Goal: Task Accomplishment & Management: Manage account settings

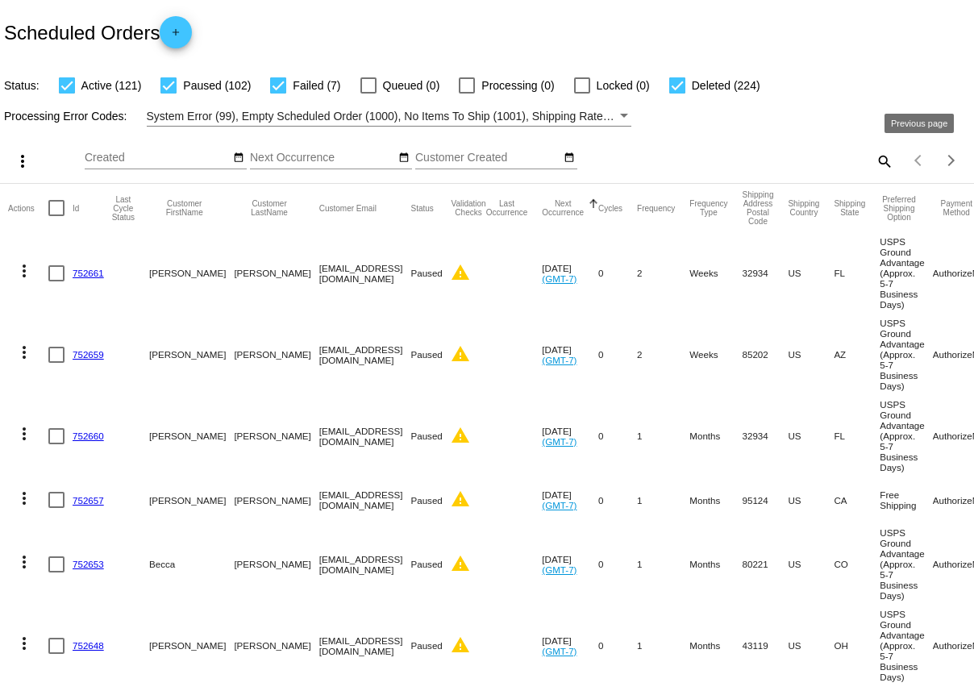
click at [893, 162] on div "Items per page: 20 1 - 20 of 454" at bounding box center [933, 160] width 81 height 45
click at [886, 162] on mat-icon "search" at bounding box center [883, 160] width 19 height 25
click at [776, 153] on input "Search" at bounding box center [772, 158] width 243 height 13
type input "[PERSON_NAME]"
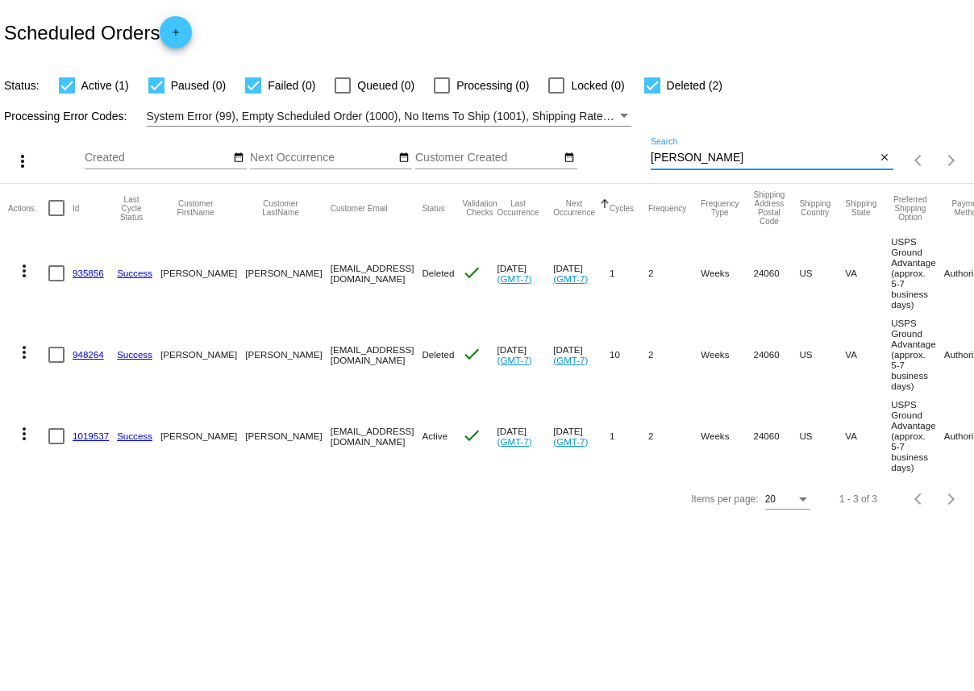
click at [86, 441] on link "1019537" at bounding box center [91, 436] width 36 height 10
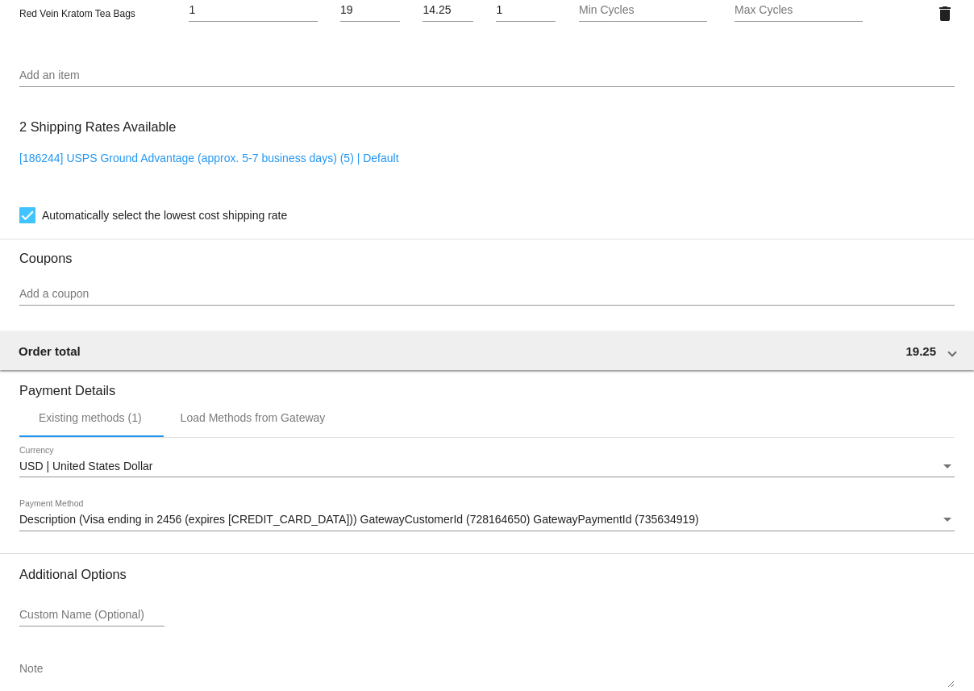
scroll to position [1184, 0]
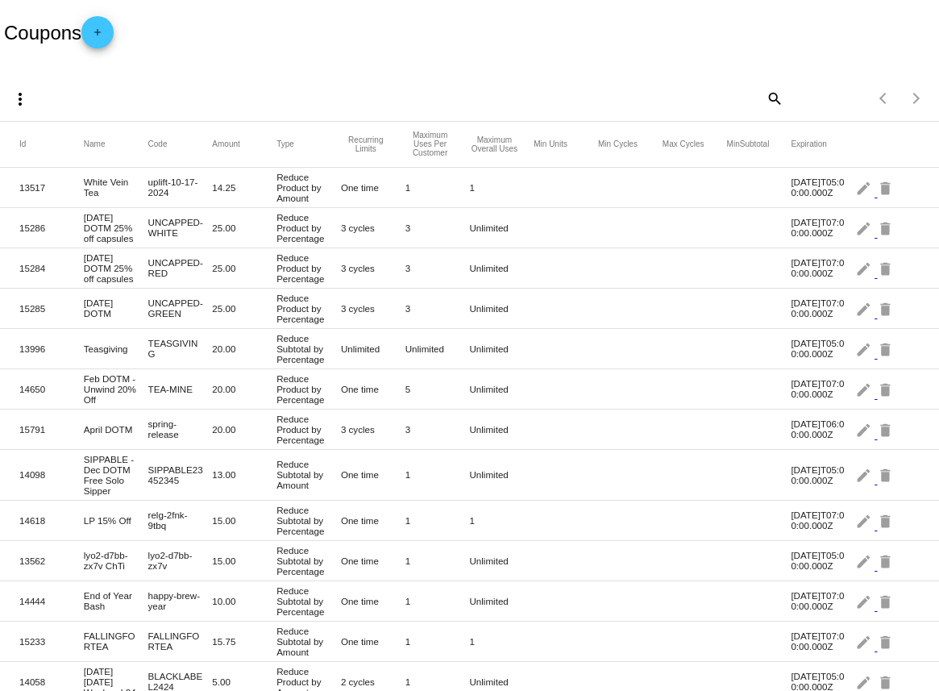
click at [102, 36] on mat-icon "add" at bounding box center [97, 36] width 19 height 19
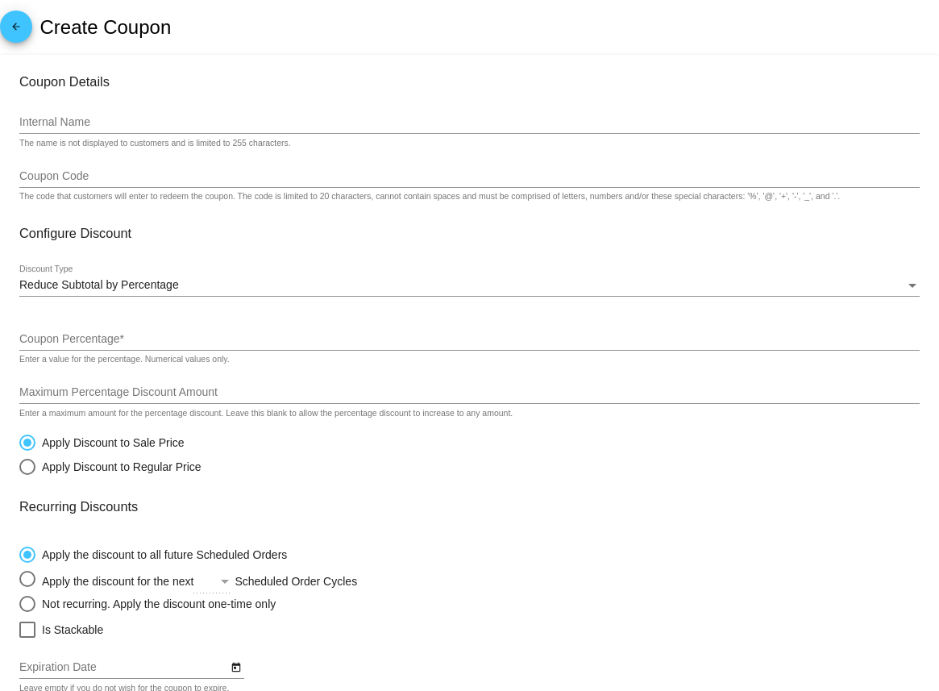
click at [110, 123] on input "Internal Name" at bounding box center [469, 122] width 901 height 13
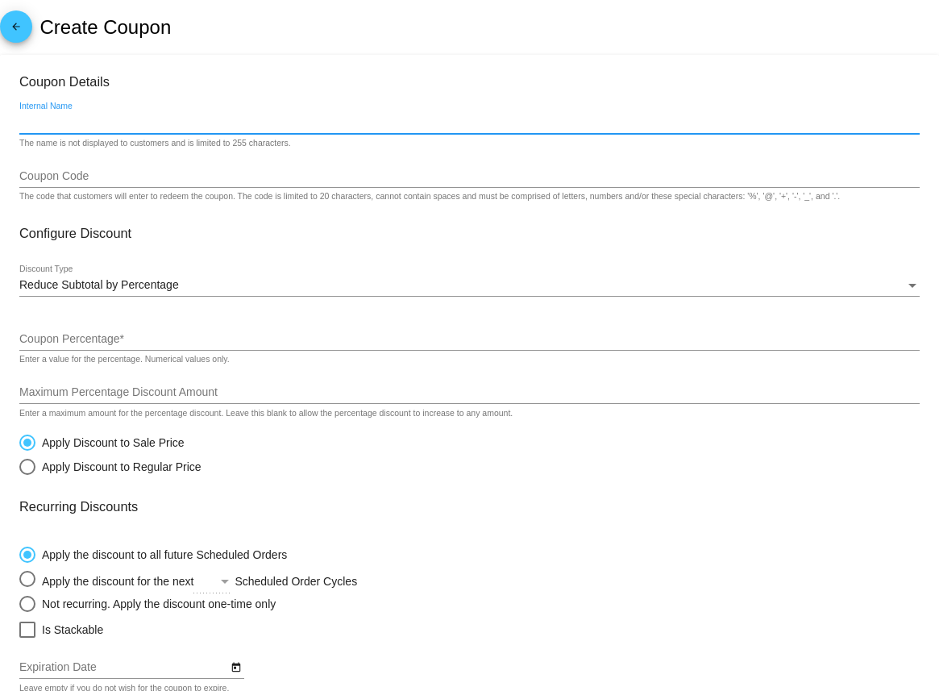
click at [63, 180] on input "Coupon Code" at bounding box center [469, 176] width 901 height 13
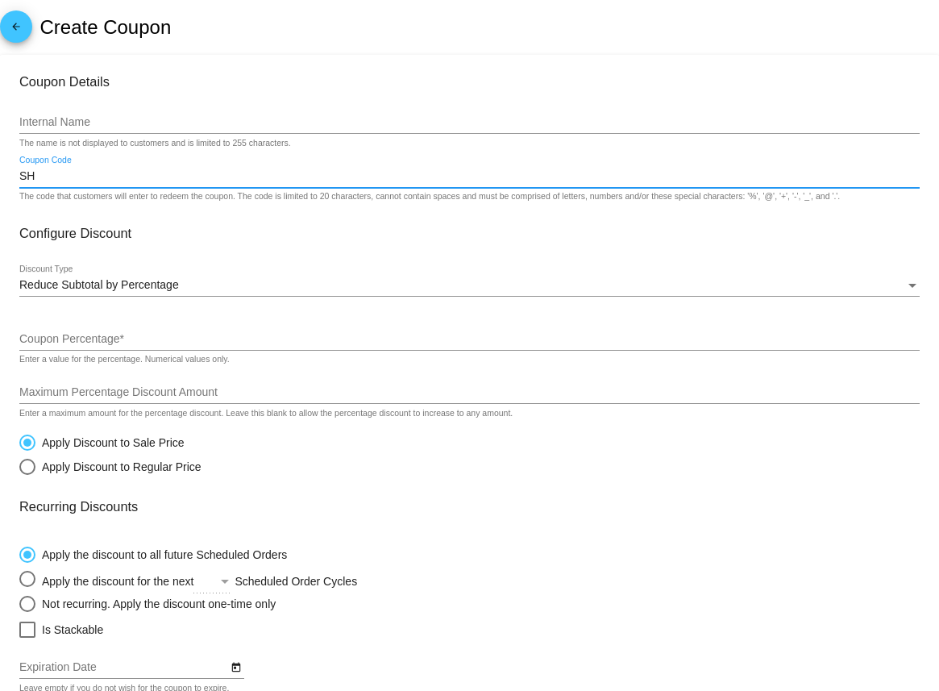
type input "S"
click at [19, 177] on input "SHIPPING" at bounding box center [469, 176] width 901 height 13
click at [52, 171] on input "SHIPPING" at bounding box center [469, 176] width 901 height 13
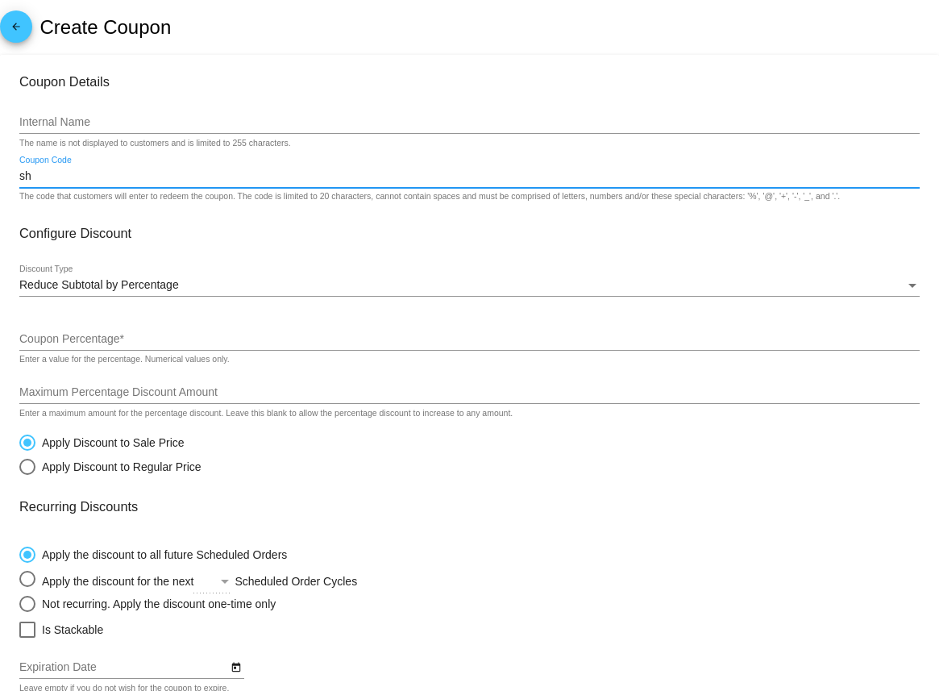
type input "s"
type input "freeshipping"
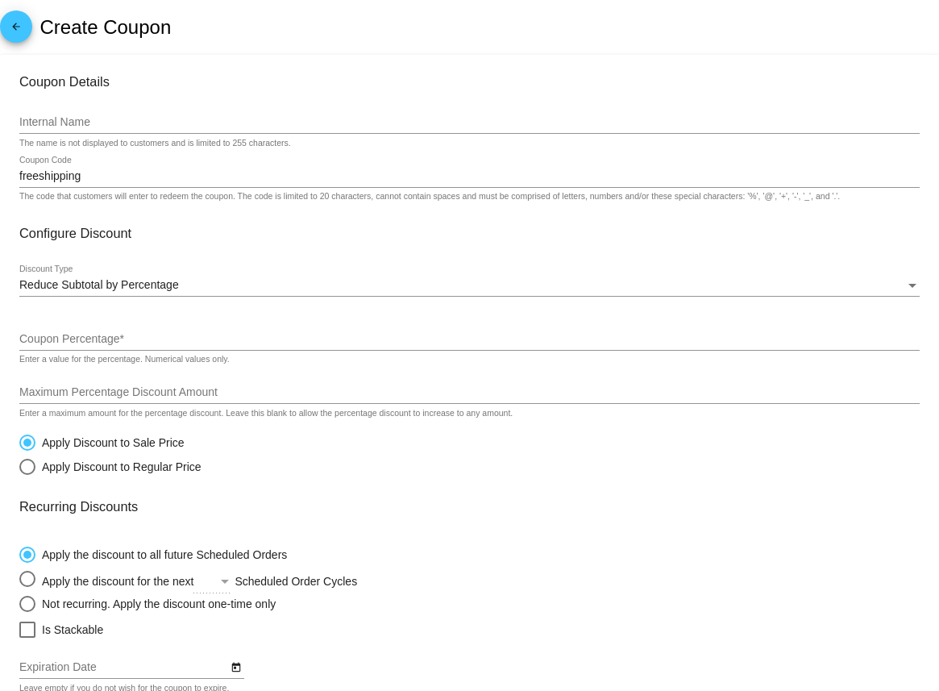
click at [67, 131] on div "Internal Name" at bounding box center [469, 117] width 901 height 31
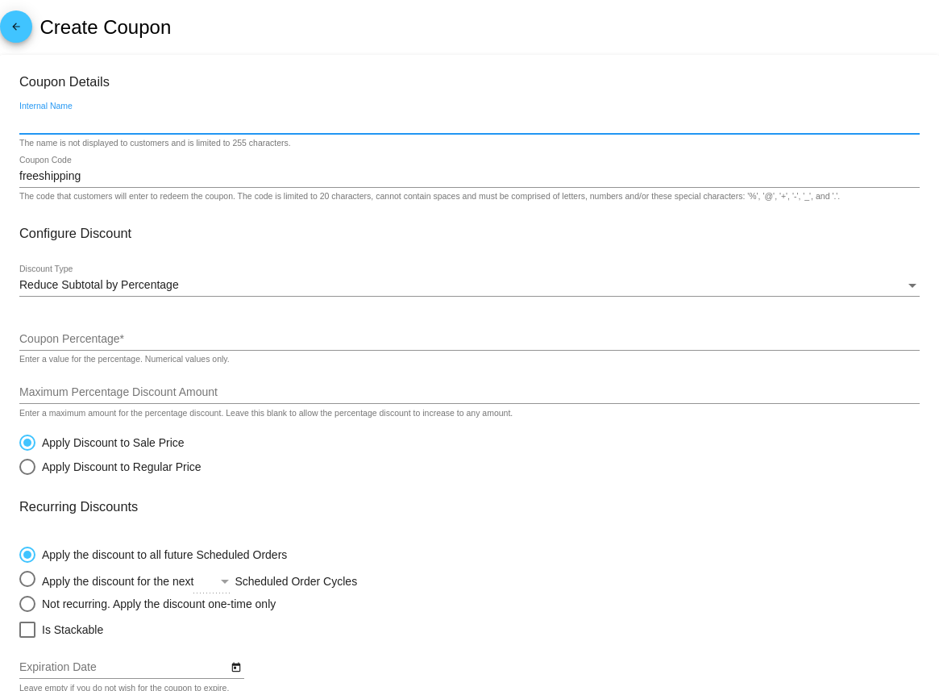
click at [67, 125] on input "Internal Name" at bounding box center [469, 122] width 901 height 13
click at [65, 155] on mat-card-content "Coupon Details Internal Name The name is not displayed to customers and is limi…" at bounding box center [469, 500] width 901 height 853
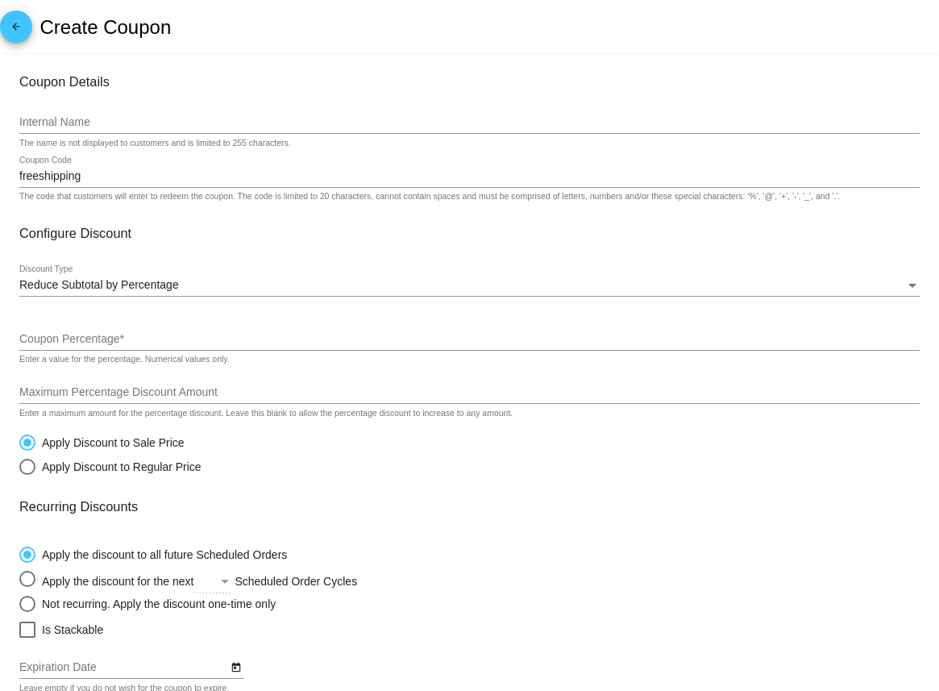
click at [82, 121] on input "Internal Name" at bounding box center [469, 122] width 901 height 13
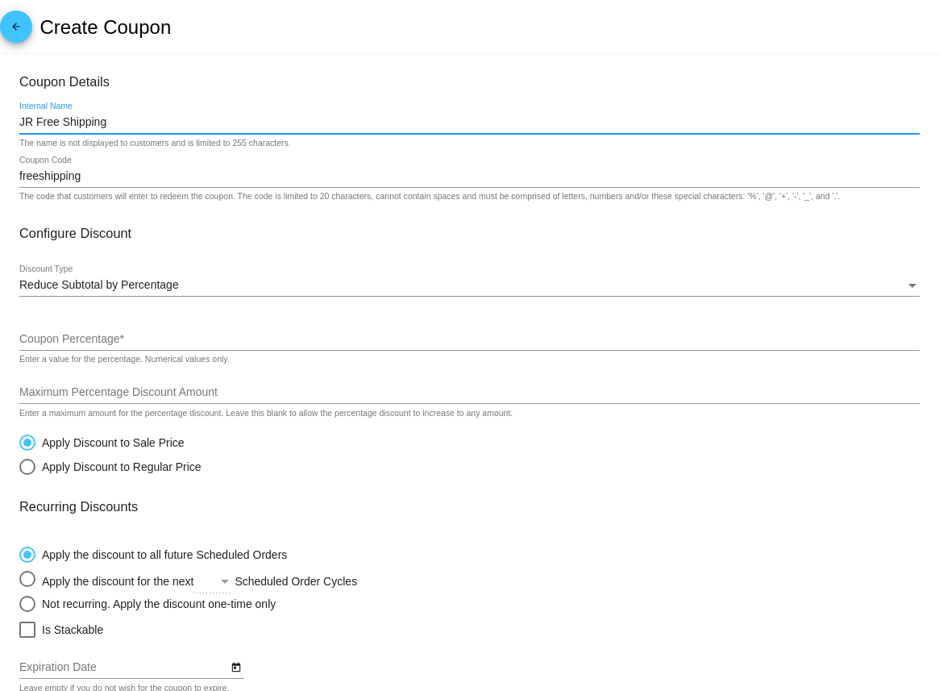
type input "JR Free Shipping"
click at [88, 177] on input "freeshipping" at bounding box center [469, 176] width 901 height 13
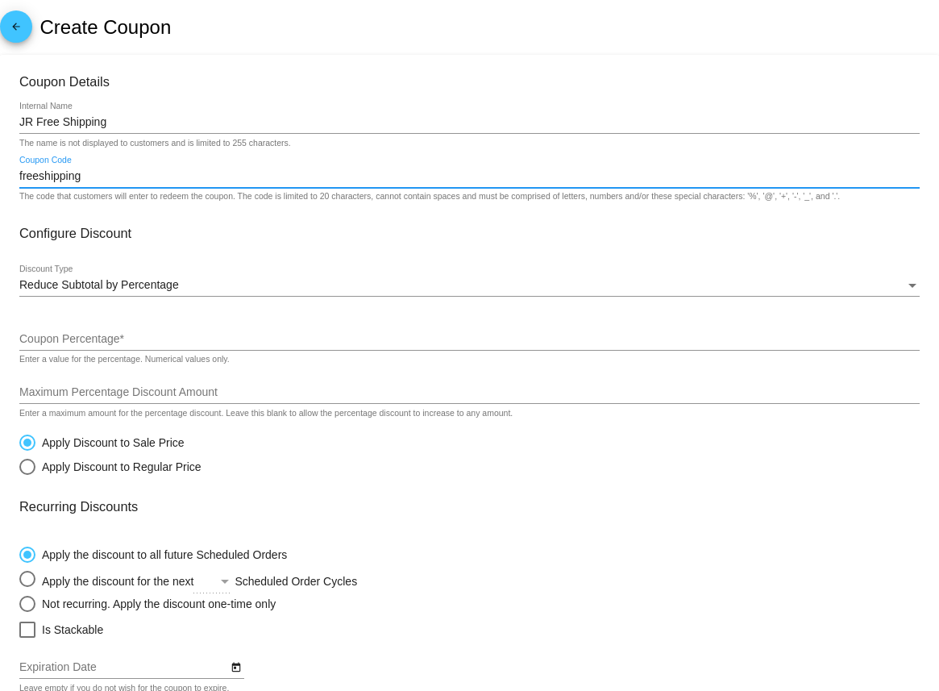
scroll to position [17, 0]
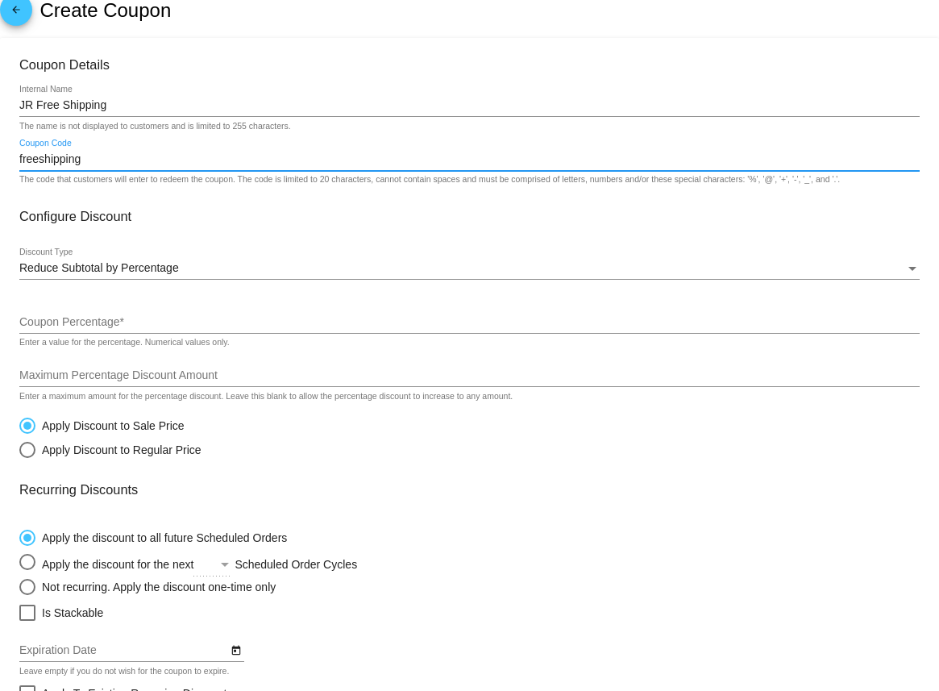
drag, startPoint x: 94, startPoint y: 162, endPoint x: 2, endPoint y: 162, distance: 91.9
click at [2, 162] on mat-card "Coupon Details JR Free Shipping Internal Name The name is not displayed to cust…" at bounding box center [469, 505] width 939 height 934
click at [110, 156] on input "freeshipping" at bounding box center [469, 159] width 901 height 13
click at [71, 158] on input "freeshipping" at bounding box center [469, 159] width 901 height 13
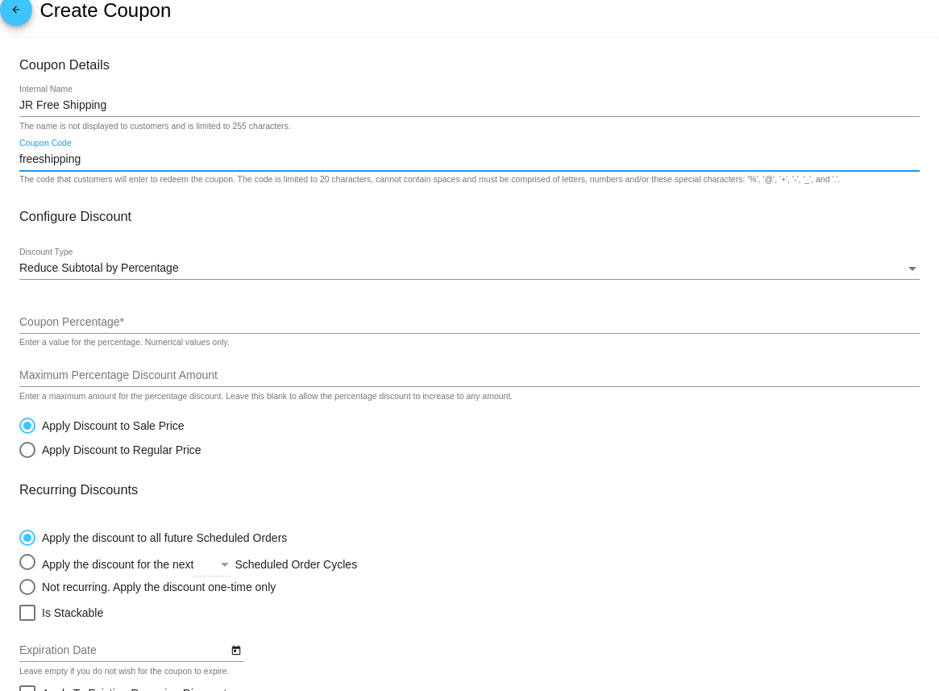
click at [71, 158] on input "freeshipping" at bounding box center [469, 159] width 901 height 13
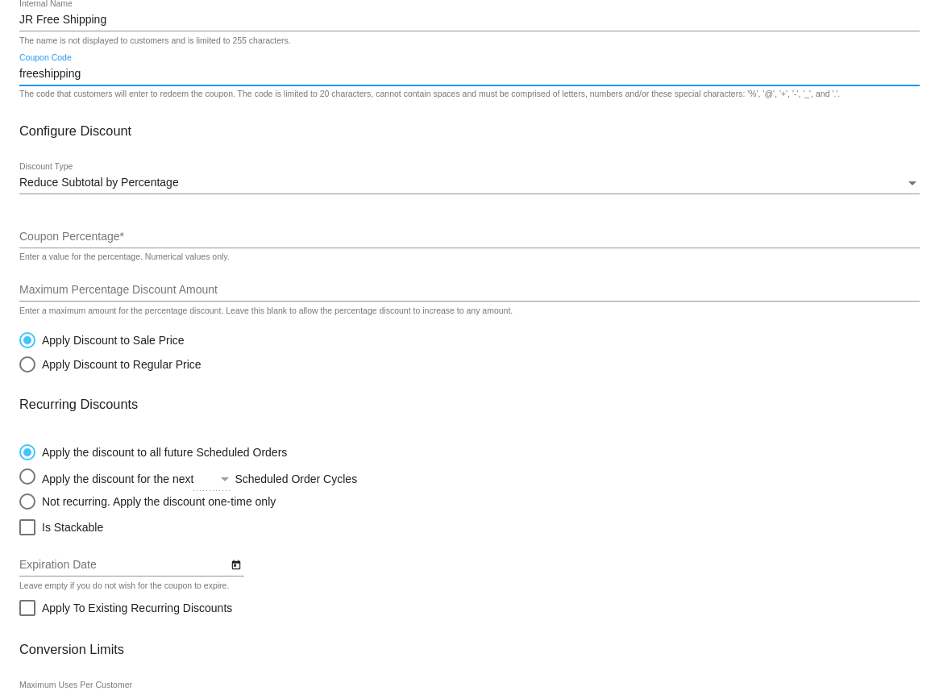
scroll to position [164, 0]
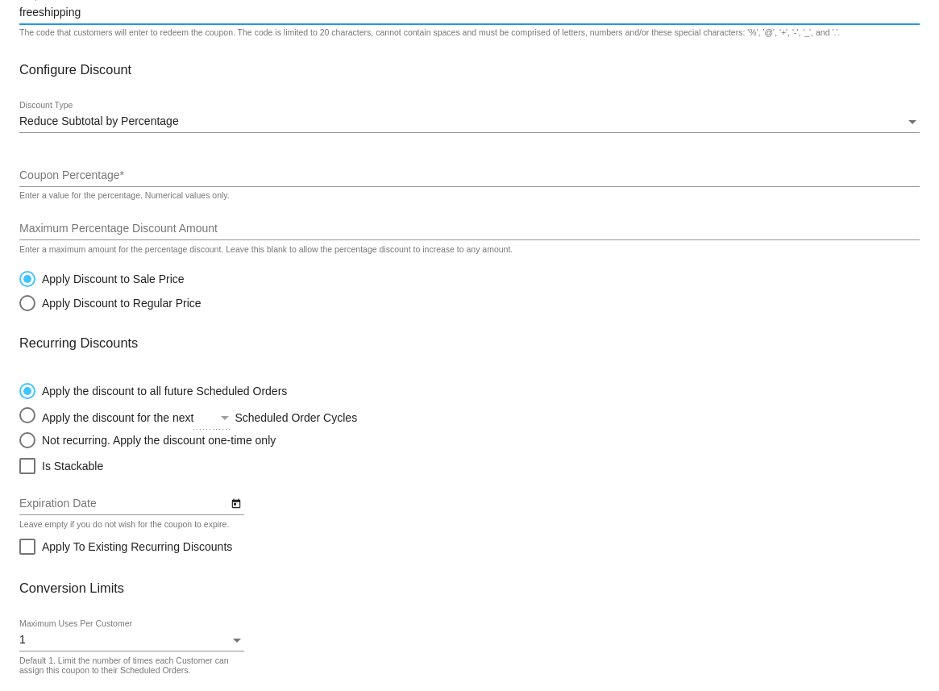
click at [81, 116] on div "Reduce Subtotal by Percentage Discount Type" at bounding box center [469, 117] width 901 height 31
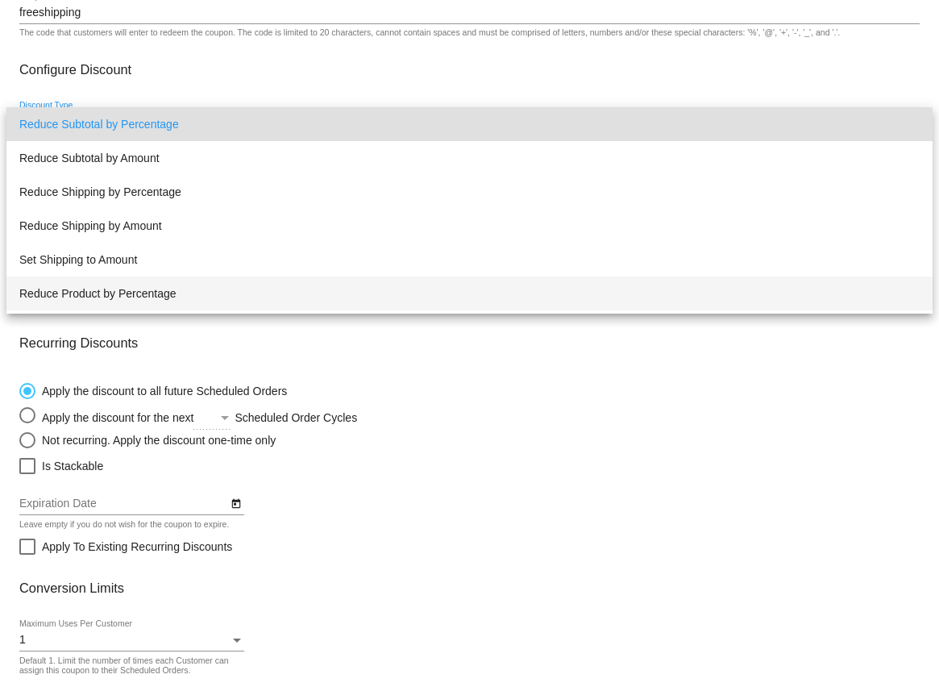
scroll to position [31, 0]
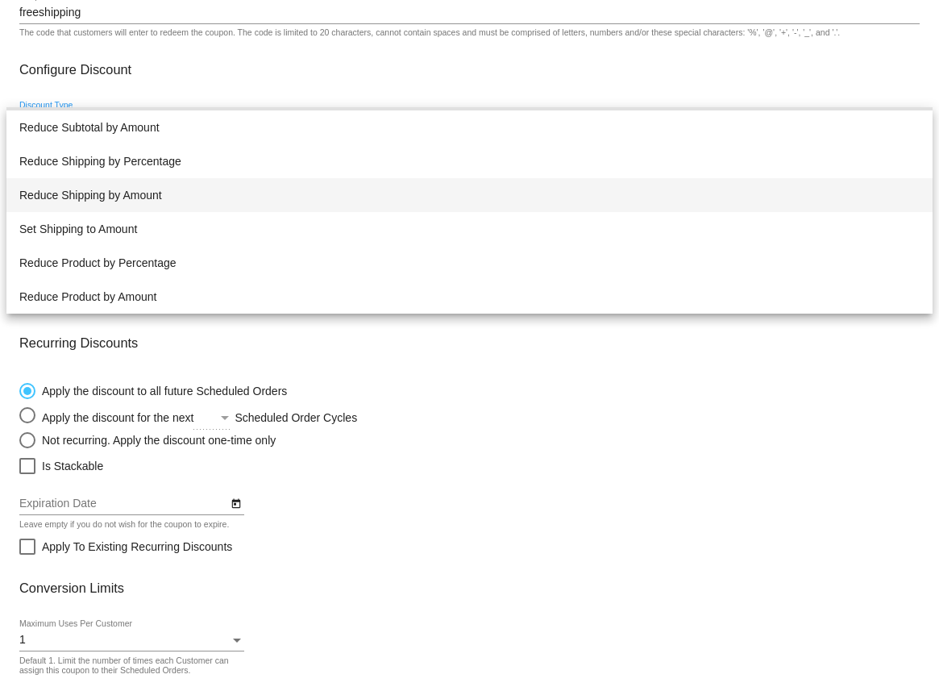
click at [85, 199] on span "Reduce Shipping by Amount" at bounding box center [469, 195] width 901 height 34
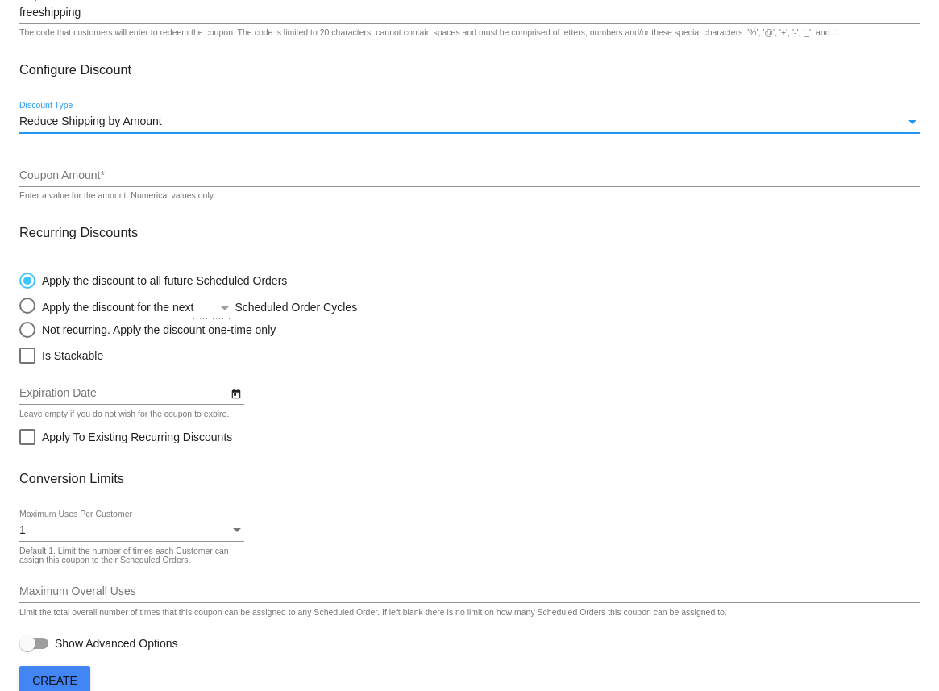
click at [83, 181] on input "Coupon Amount *" at bounding box center [469, 175] width 901 height 13
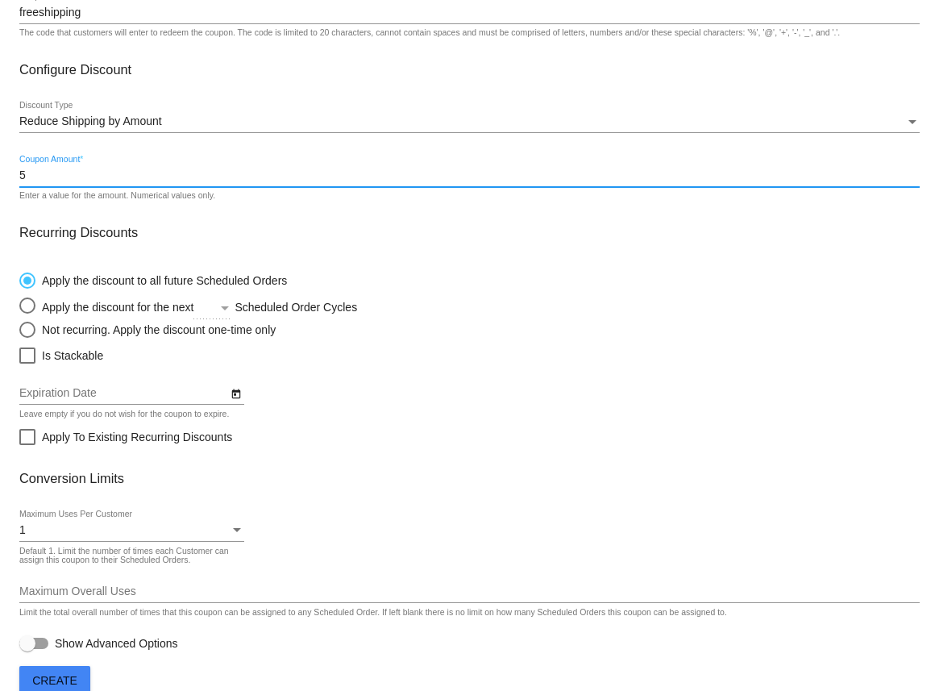
type input "5"
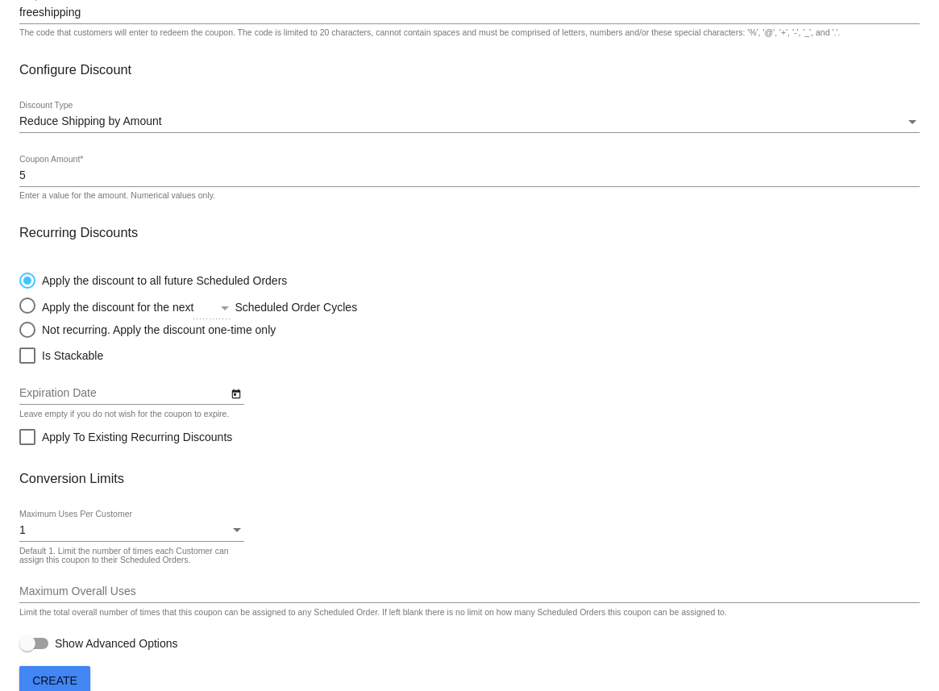
click at [129, 219] on mat-card-content "Coupon Details JR Free Shipping Internal Name The name is not displayed to cust…" at bounding box center [469, 282] width 901 height 743
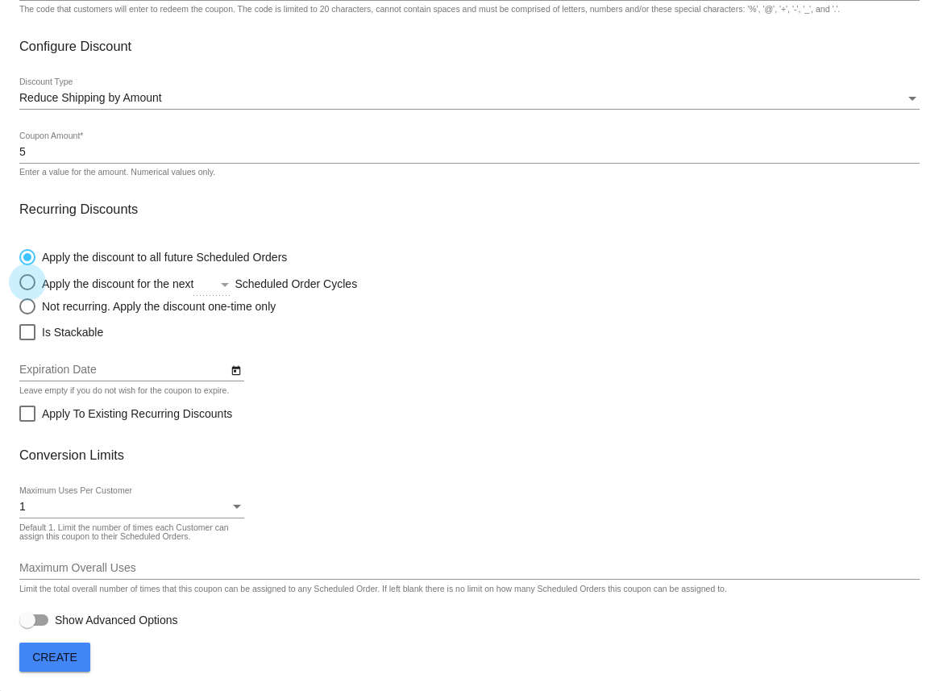
click at [33, 278] on div "Select an option" at bounding box center [27, 282] width 16 height 16
click at [19, 281] on input "Apply the discount for the next Scheduled Order Cycles" at bounding box center [19, 281] width 1 height 1
radio input "true"
click at [226, 273] on div "Select an option" at bounding box center [213, 284] width 38 height 23
click at [19, 281] on input "Apply the discount for the next Scheduled Order Cycles" at bounding box center [19, 281] width 1 height 1
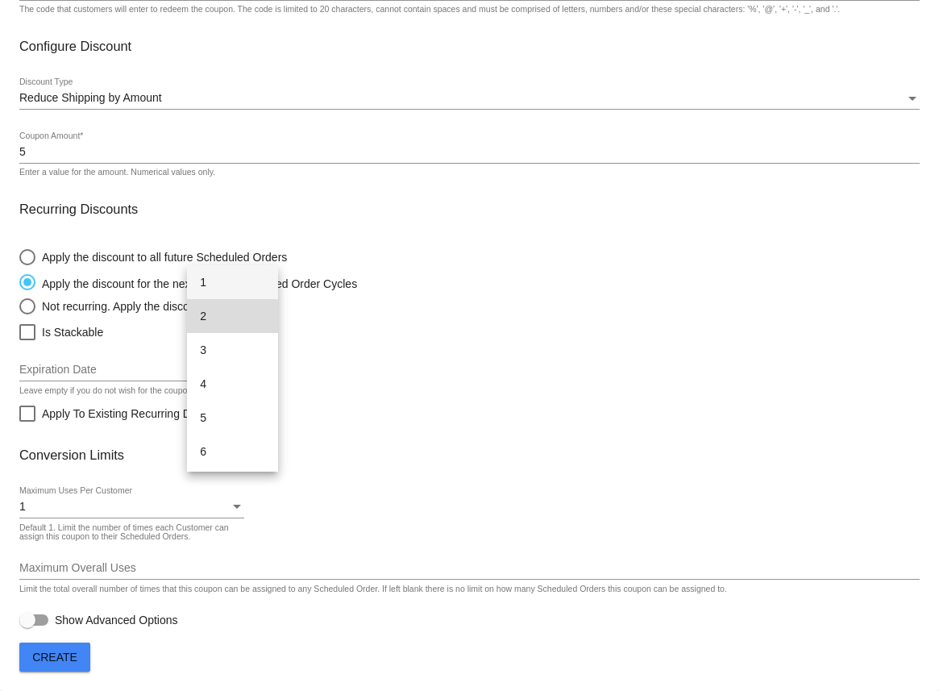
click at [214, 310] on span "2" at bounding box center [232, 316] width 65 height 34
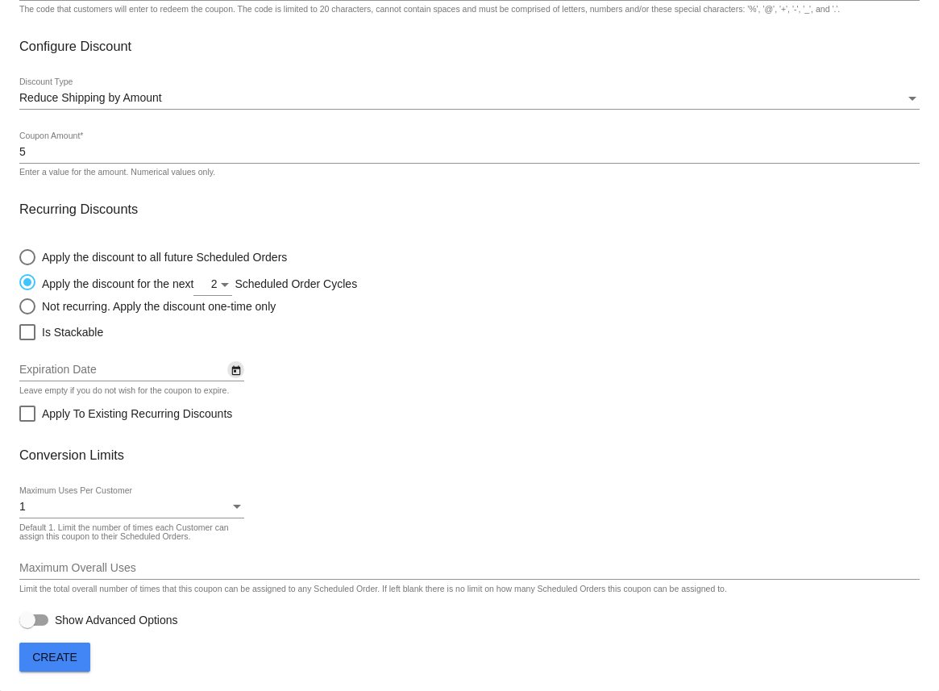
click at [239, 368] on icon "Open calendar" at bounding box center [236, 370] width 11 height 19
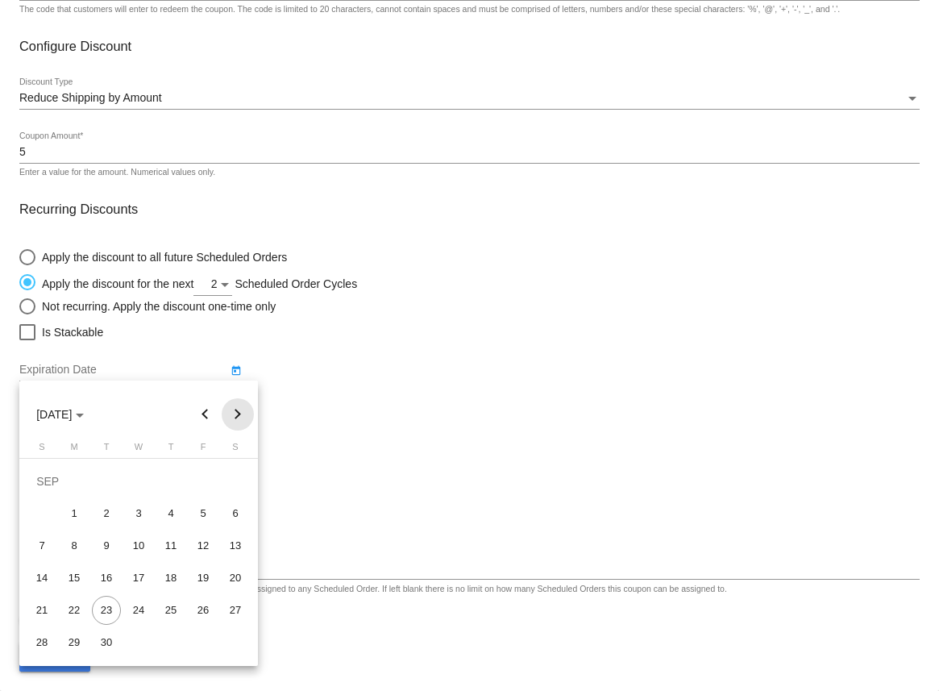
click at [240, 410] on button "Next month" at bounding box center [238, 414] width 32 height 32
click at [244, 402] on button "Next month" at bounding box center [238, 414] width 32 height 32
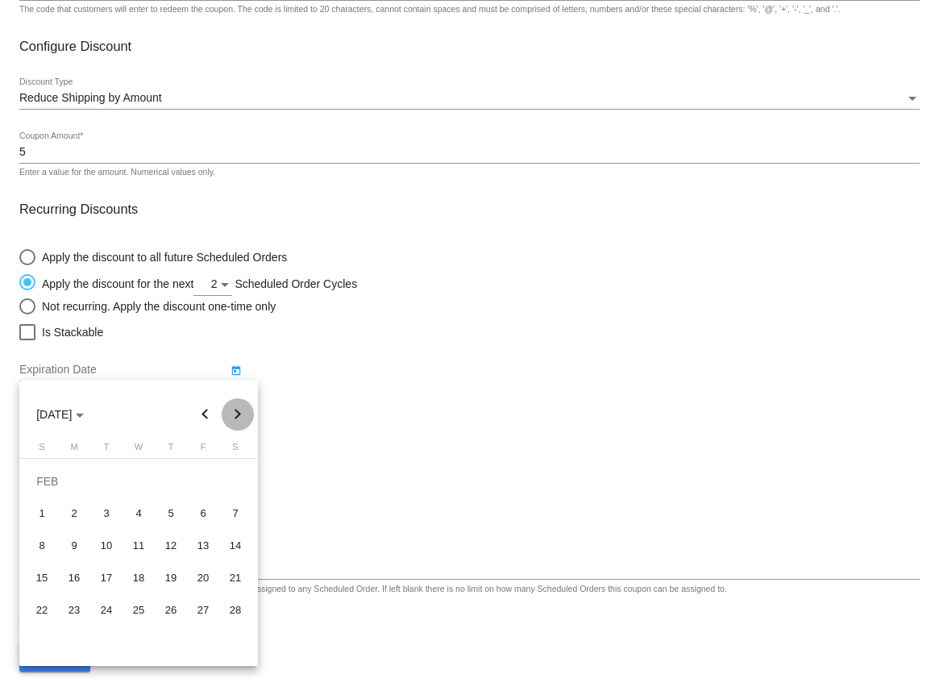
click at [244, 402] on button "Next month" at bounding box center [238, 414] width 32 height 32
click at [110, 643] on div "31" at bounding box center [106, 642] width 29 height 29
type input "3/31/2026"
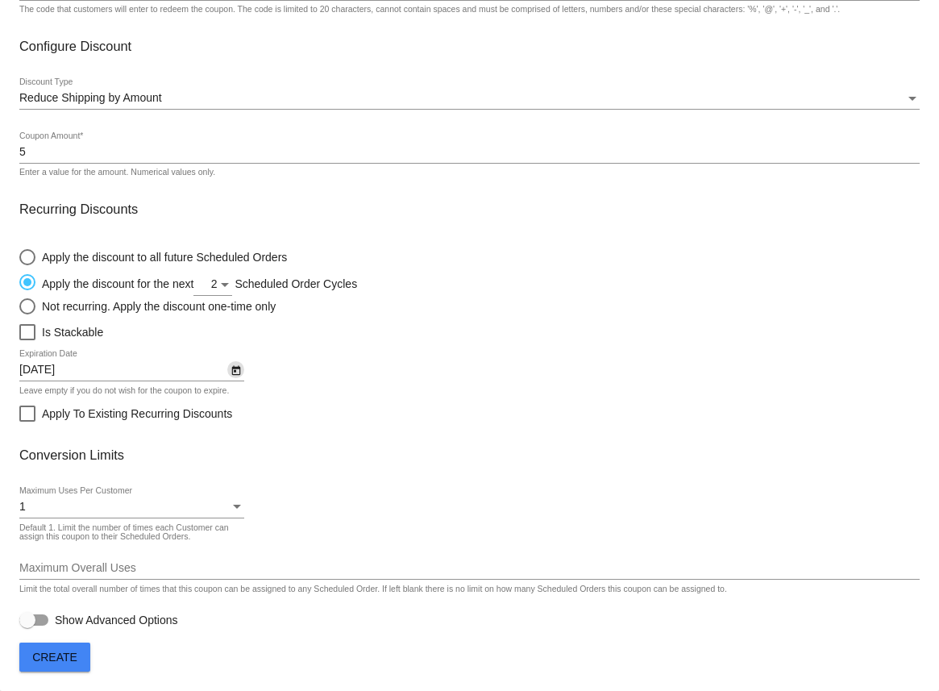
click at [71, 512] on div "1" at bounding box center [124, 507] width 210 height 13
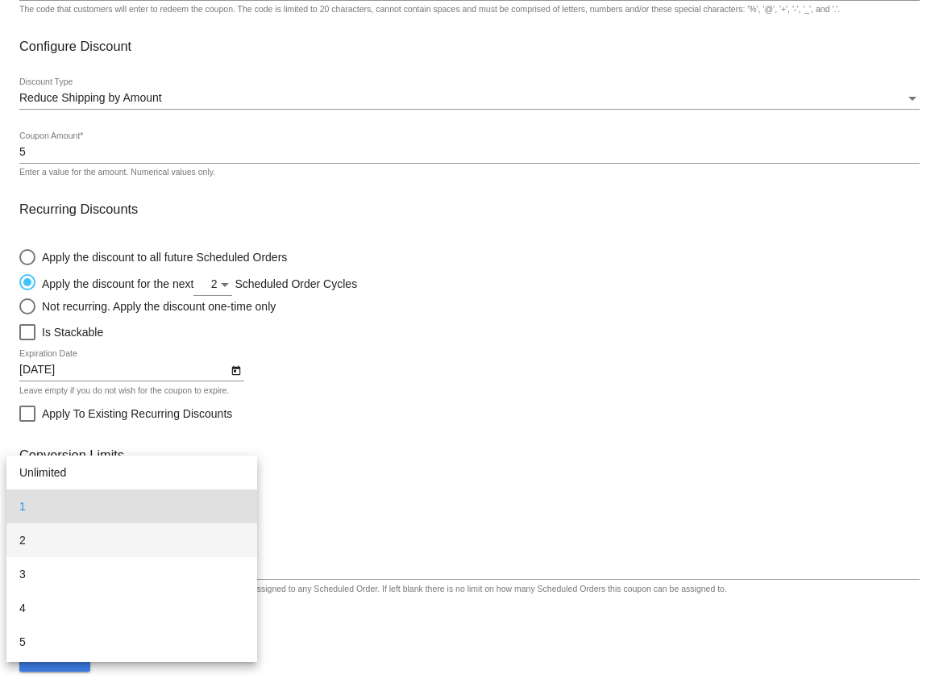
click at [60, 543] on span "2" at bounding box center [131, 540] width 225 height 34
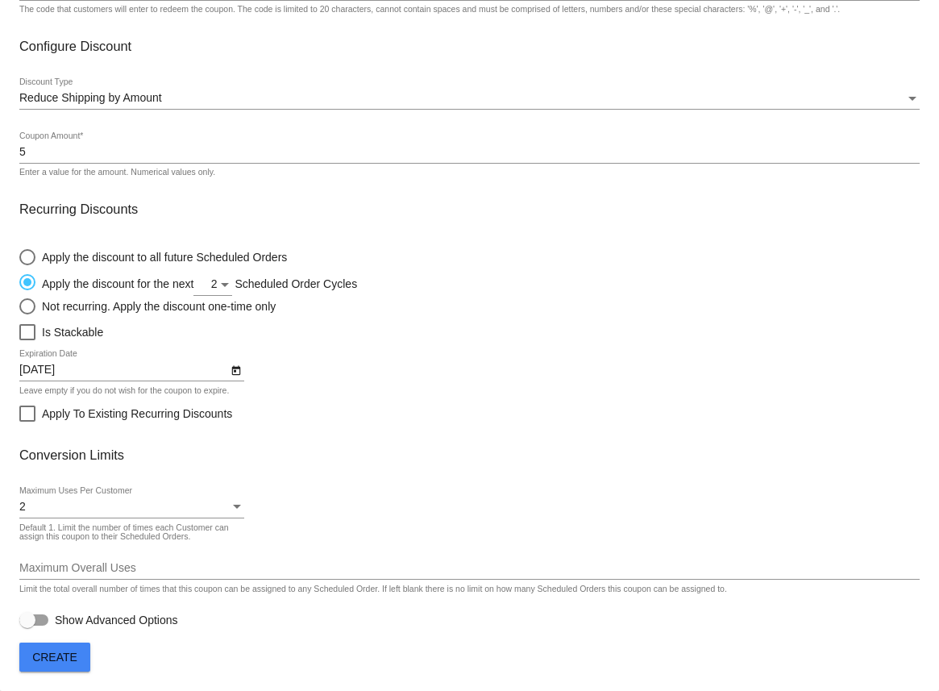
click at [322, 493] on div "2 Maximum Uses Per Customer Default 1. Limit the number of times each Customer …" at bounding box center [469, 510] width 901 height 46
click at [125, 569] on input "Maximum Overall Uses" at bounding box center [469, 568] width 901 height 13
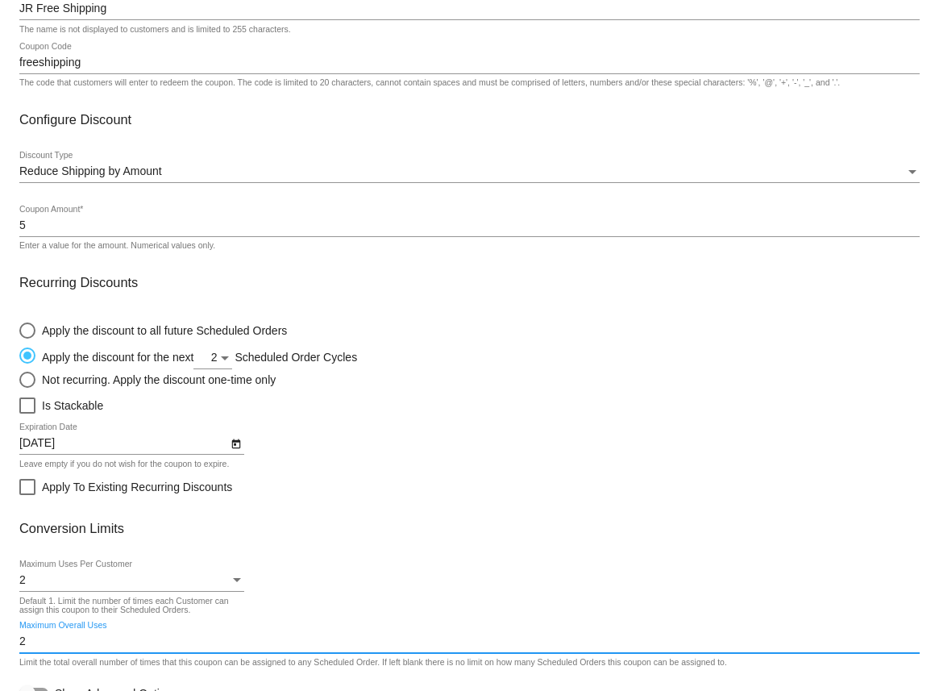
scroll to position [0, 0]
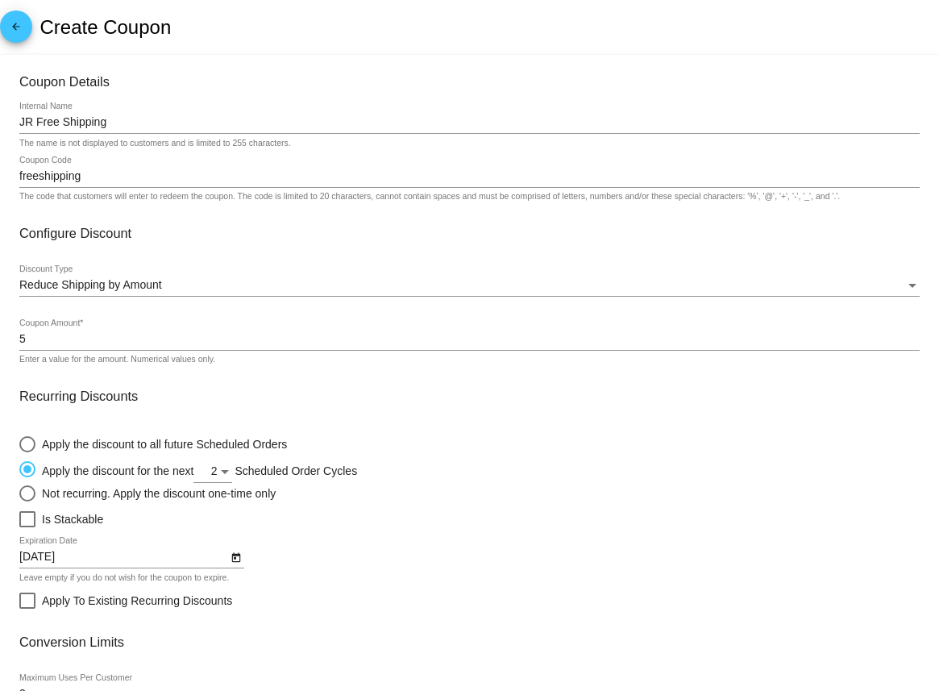
type input "2"
click at [102, 176] on input "freeshipping" at bounding box center [469, 176] width 901 height 13
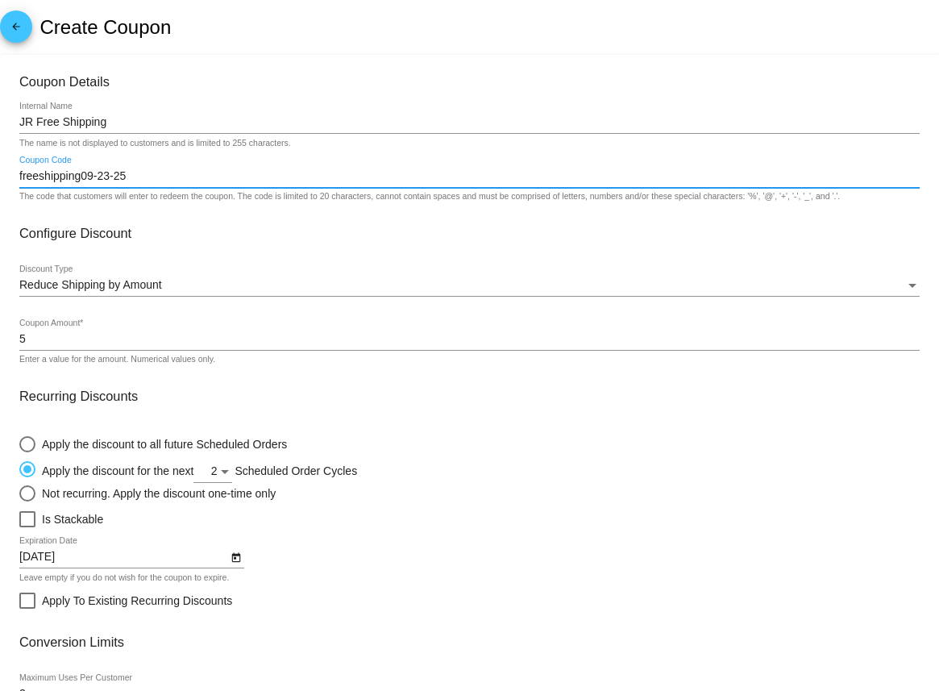
click at [81, 179] on input "freeshipping09-23-25" at bounding box center [469, 176] width 901 height 13
click at [40, 177] on input "freeshipping-09-23-25" at bounding box center [469, 176] width 901 height 13
click at [103, 175] on input "free-shipping-09-23-25" at bounding box center [469, 176] width 901 height 13
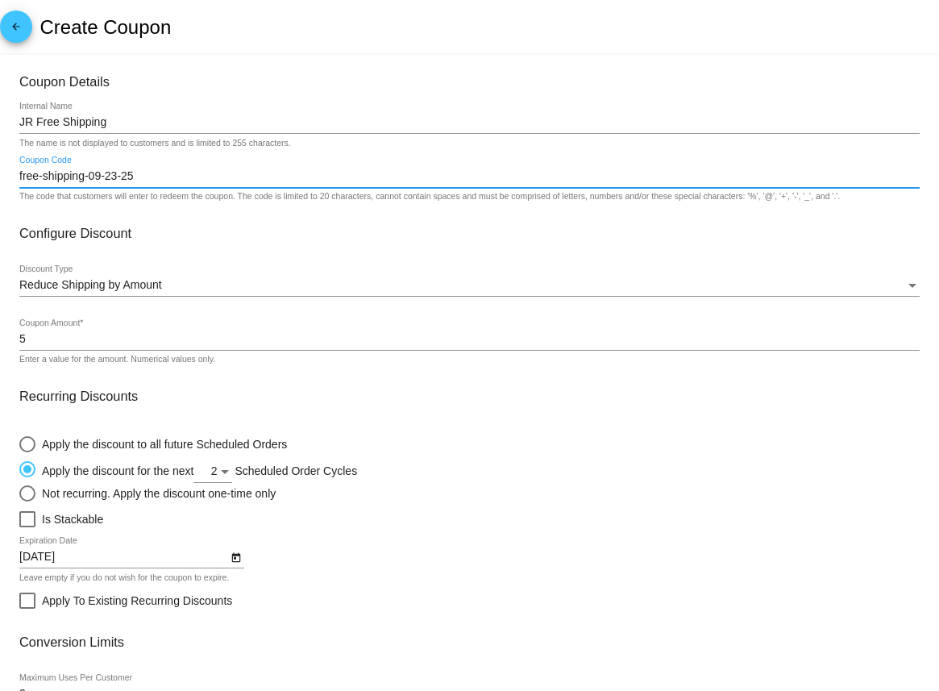
scroll to position [193, 0]
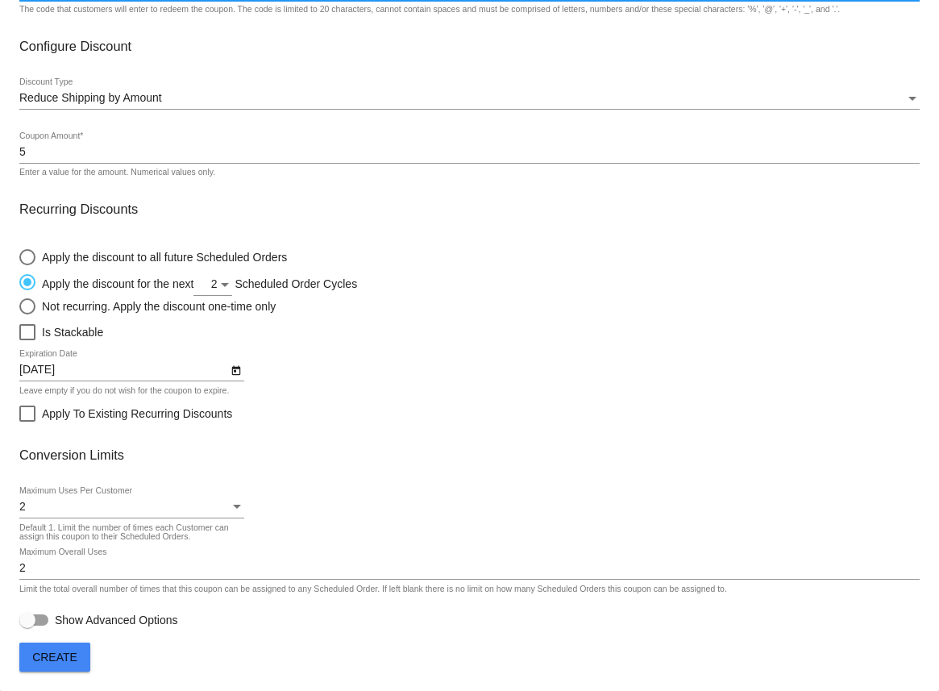
click at [47, 661] on span "Create" at bounding box center [54, 657] width 45 height 13
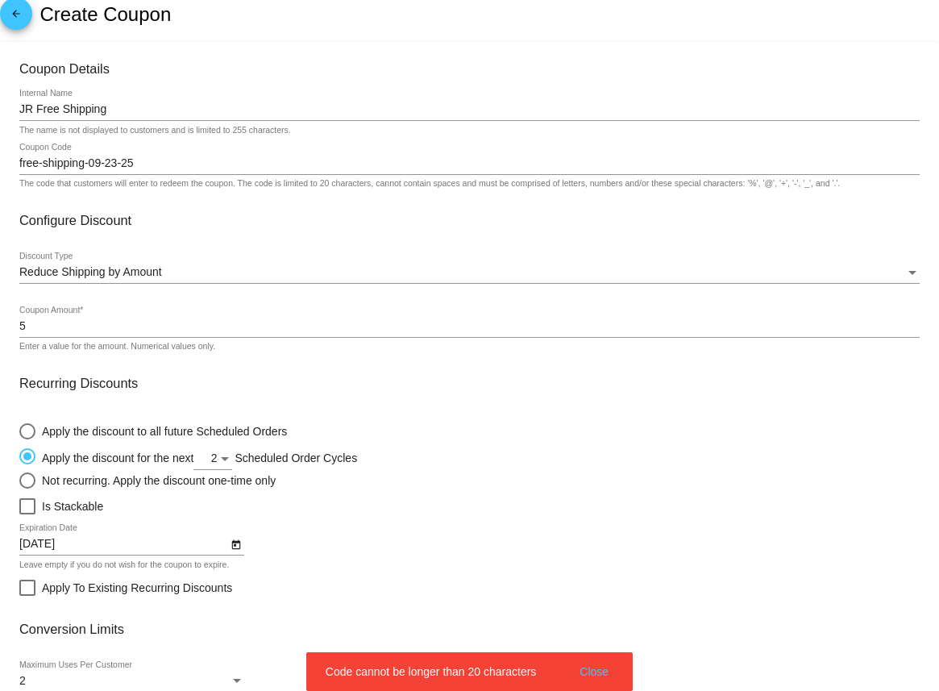
scroll to position [0, 0]
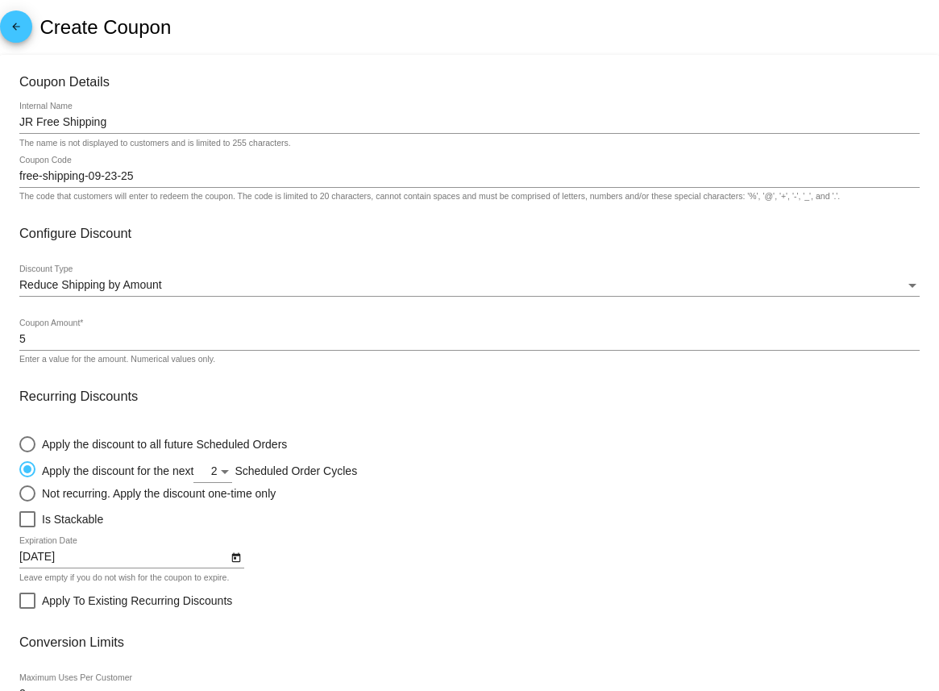
click at [94, 179] on input "free-shipping-09-23-25" at bounding box center [469, 176] width 901 height 13
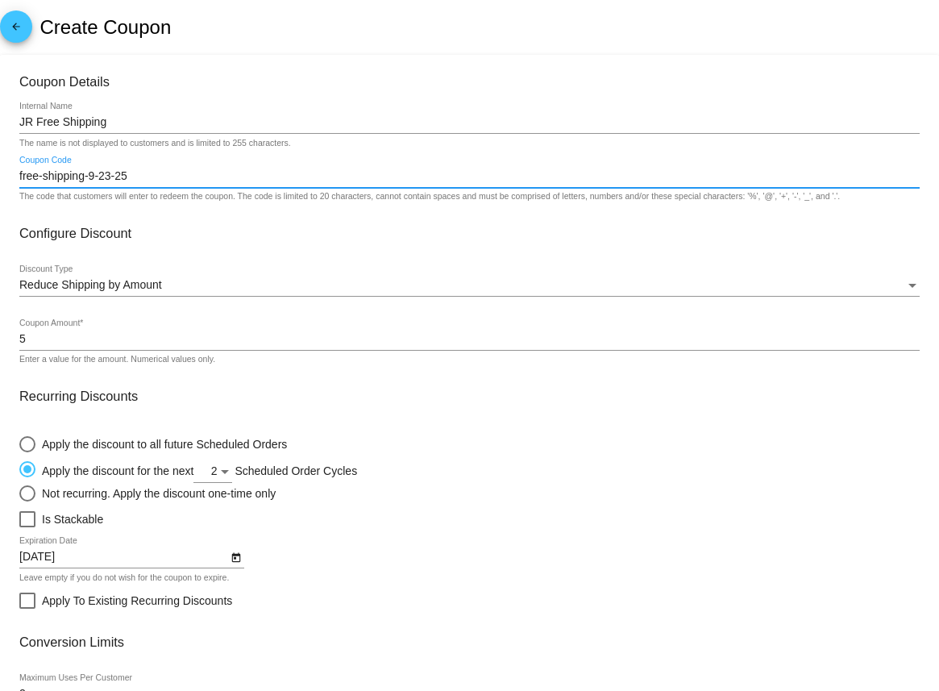
click at [43, 178] on input "free-shipping-9-23-25" at bounding box center [469, 176] width 901 height 13
drag, startPoint x: 113, startPoint y: 177, endPoint x: 155, endPoint y: 174, distance: 42.1
click at [155, 174] on input "free-shipping-9-23-25" at bounding box center [469, 176] width 901 height 13
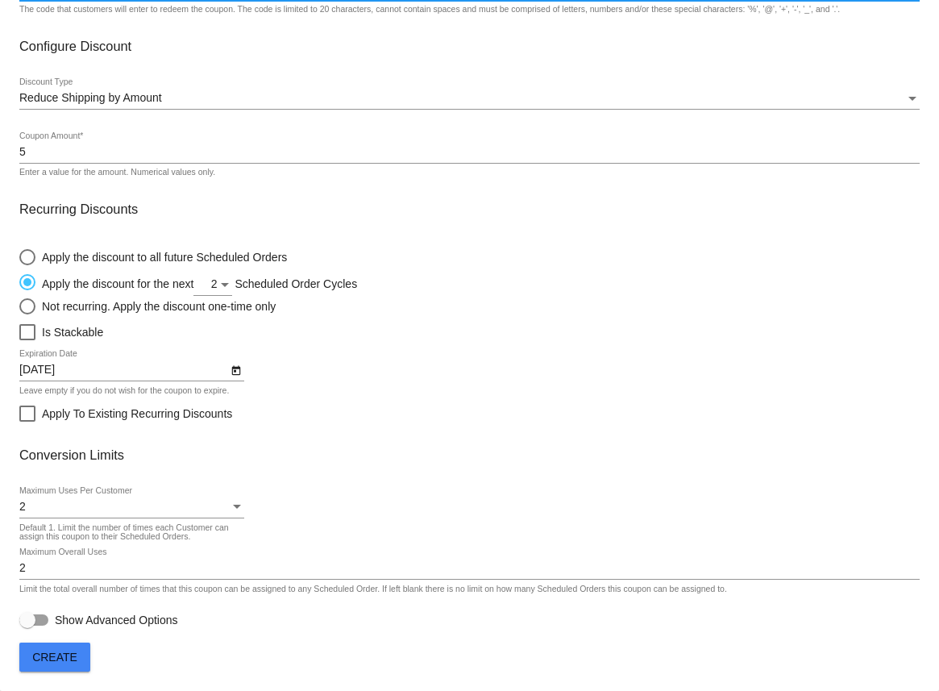
type input "free-shipping-9-23"
click at [61, 659] on span "Create" at bounding box center [54, 657] width 45 height 13
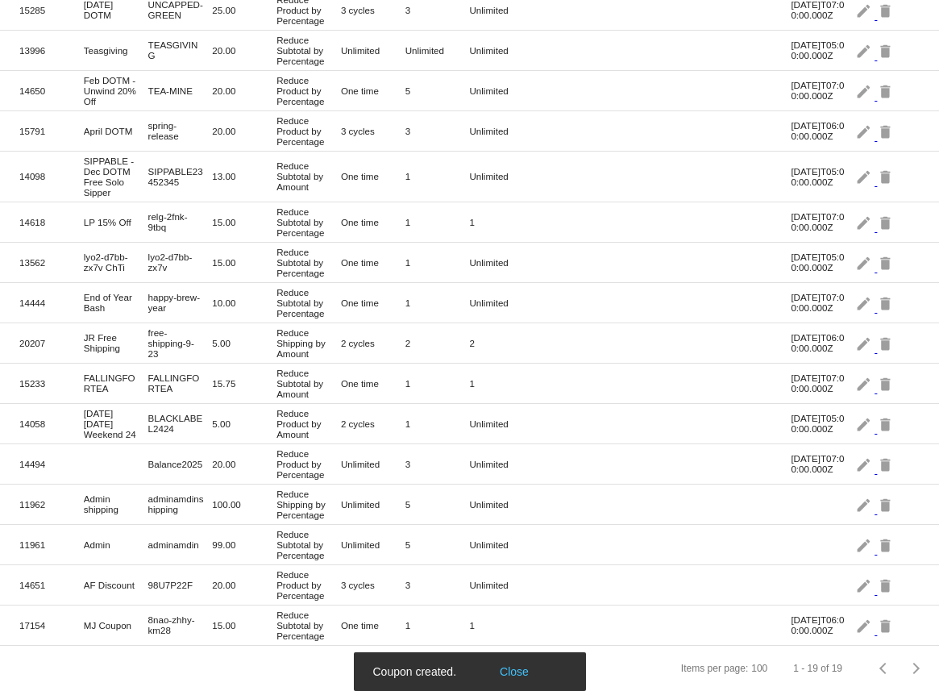
scroll to position [345, 0]
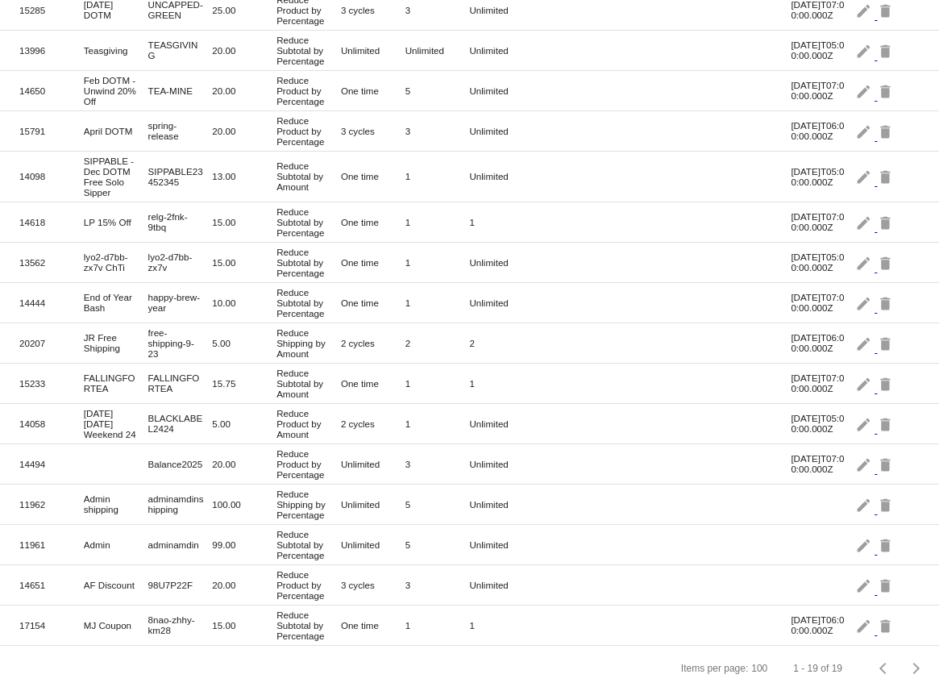
click at [155, 323] on mat-cell "free-shipping-9-23" at bounding box center [180, 343] width 65 height 40
copy mat-cell "free-shipping-9-23"
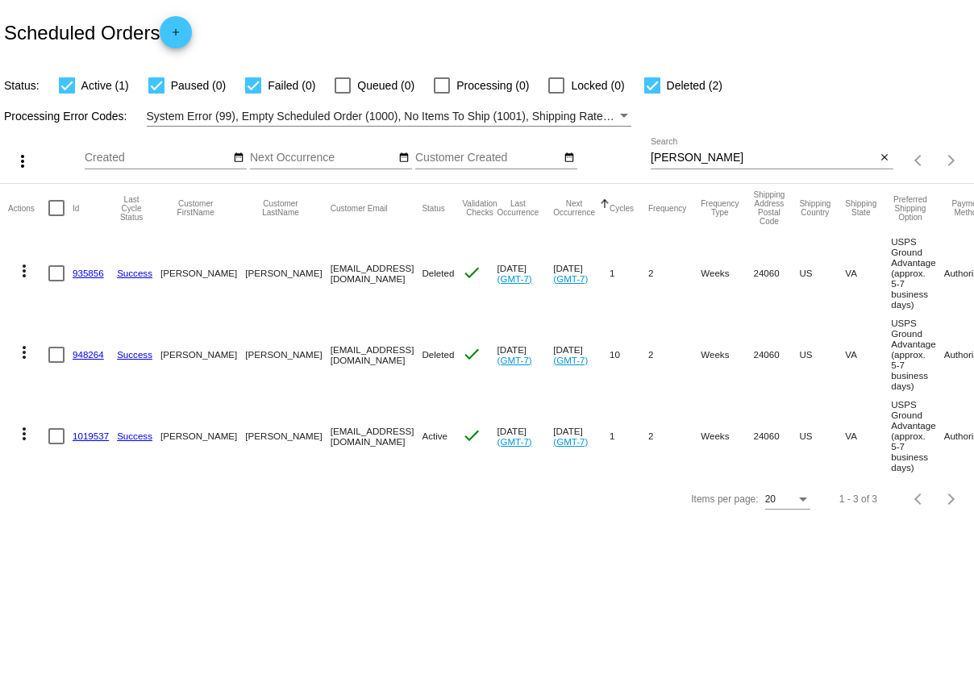
click at [87, 441] on link "1019537" at bounding box center [91, 436] width 36 height 10
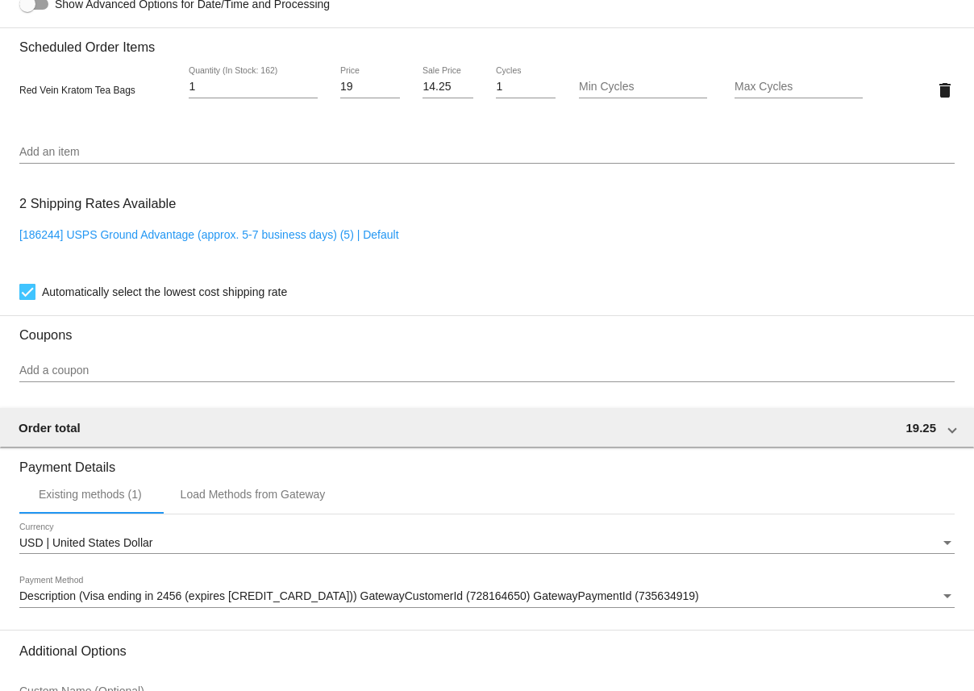
scroll to position [1116, 0]
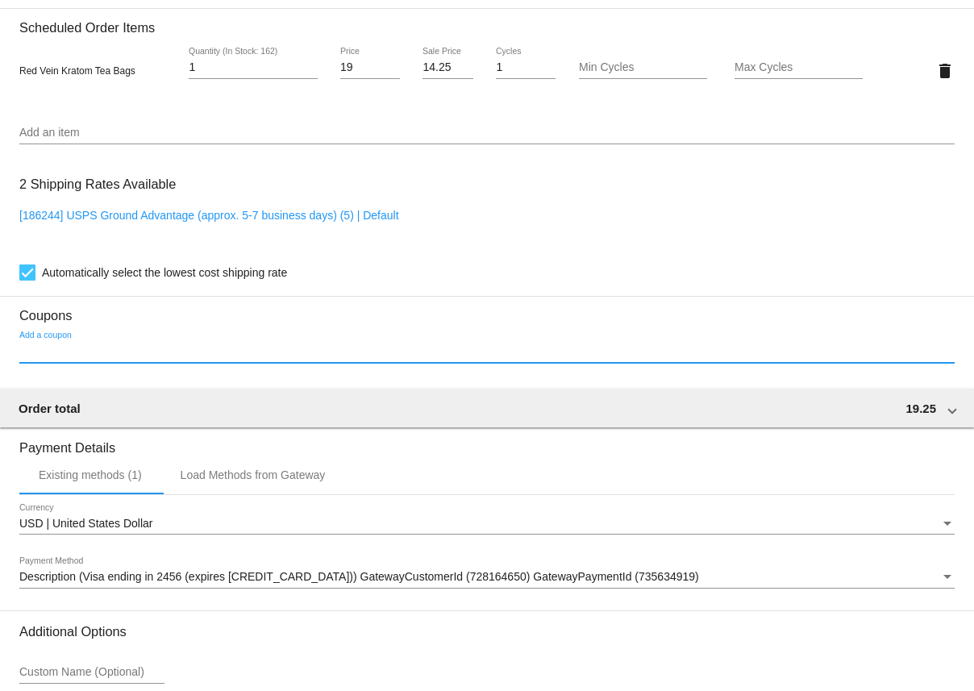
click at [192, 358] on input "Add a coupon" at bounding box center [486, 351] width 935 height 13
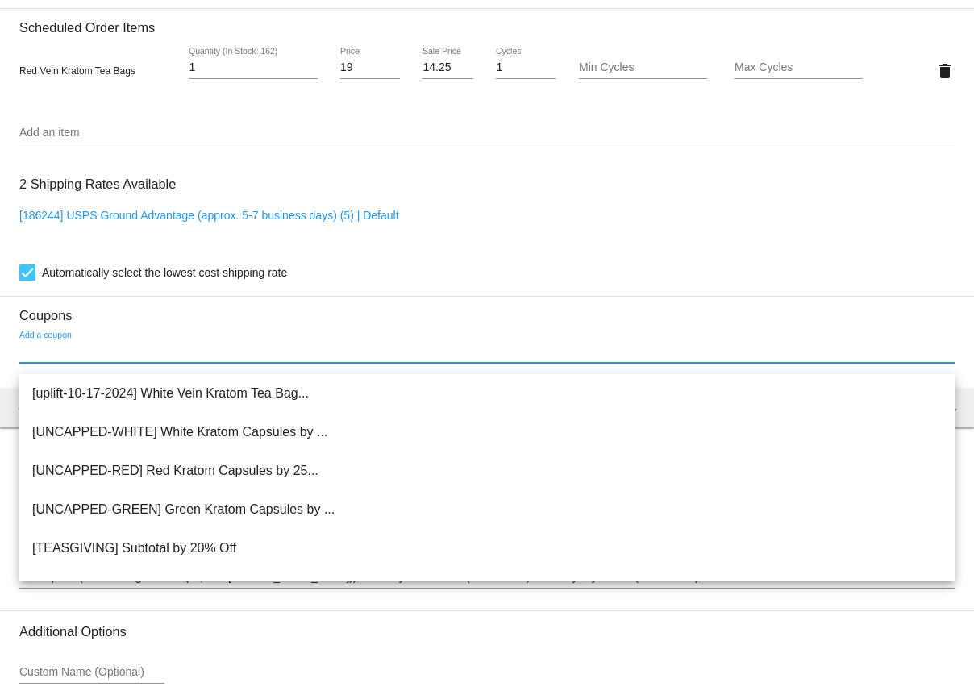
paste input "free-shipping-9-23"
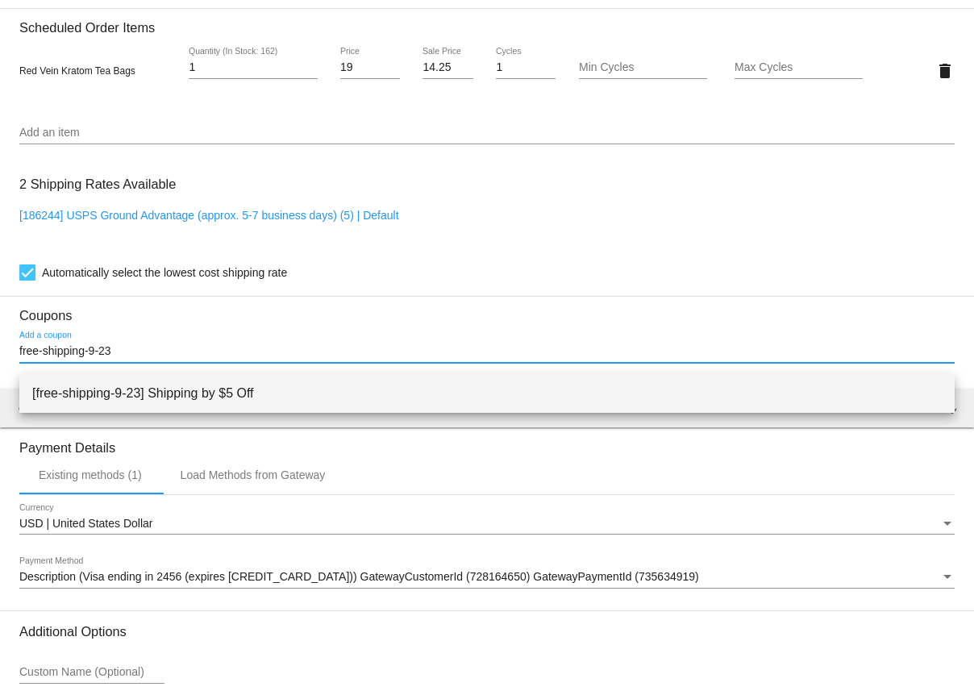
type input "free-shipping-9-23"
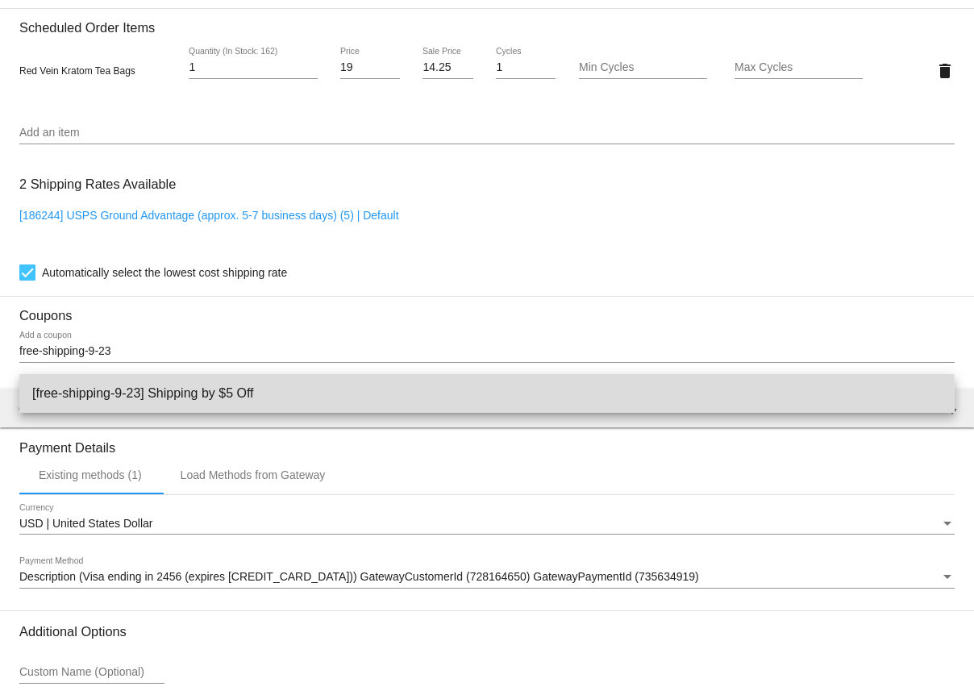
click at [189, 398] on span "[free-shipping-9-23] Shipping by $5 Off" at bounding box center [487, 393] width 910 height 39
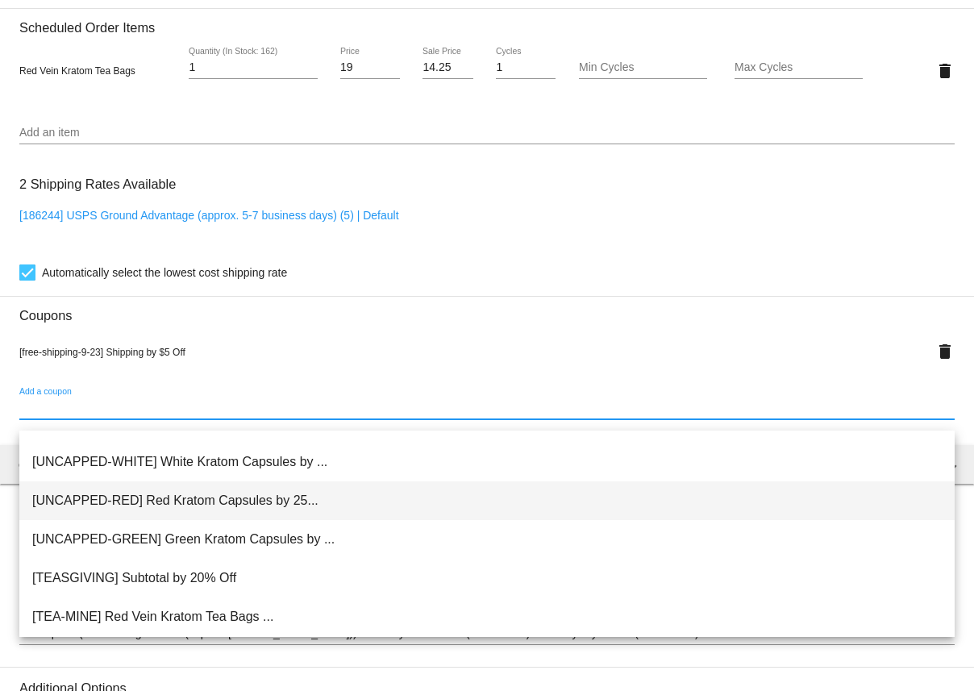
scroll to position [0, 0]
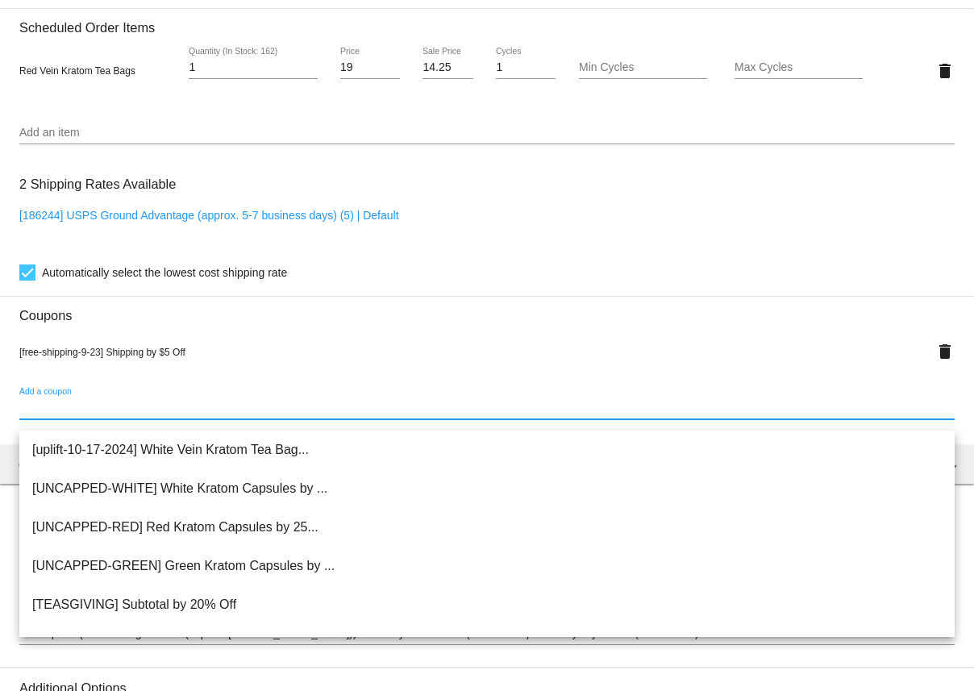
paste input "free-shipping-9-23"
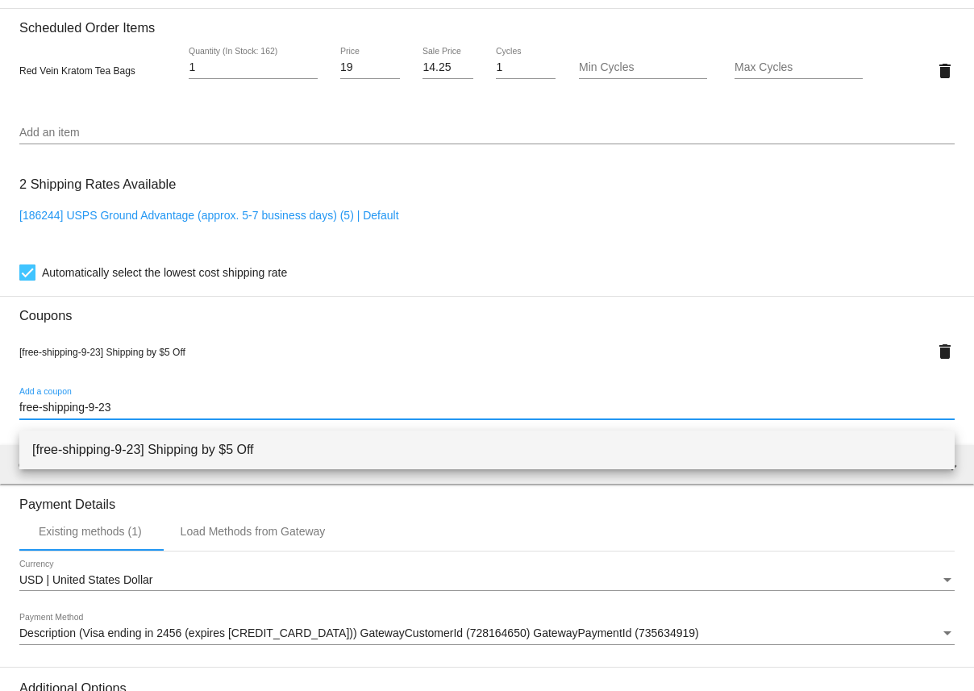
type input "free-shipping-9-23"
click at [155, 443] on span "[free-shipping-9-23] Shipping by $5 Off" at bounding box center [487, 450] width 910 height 39
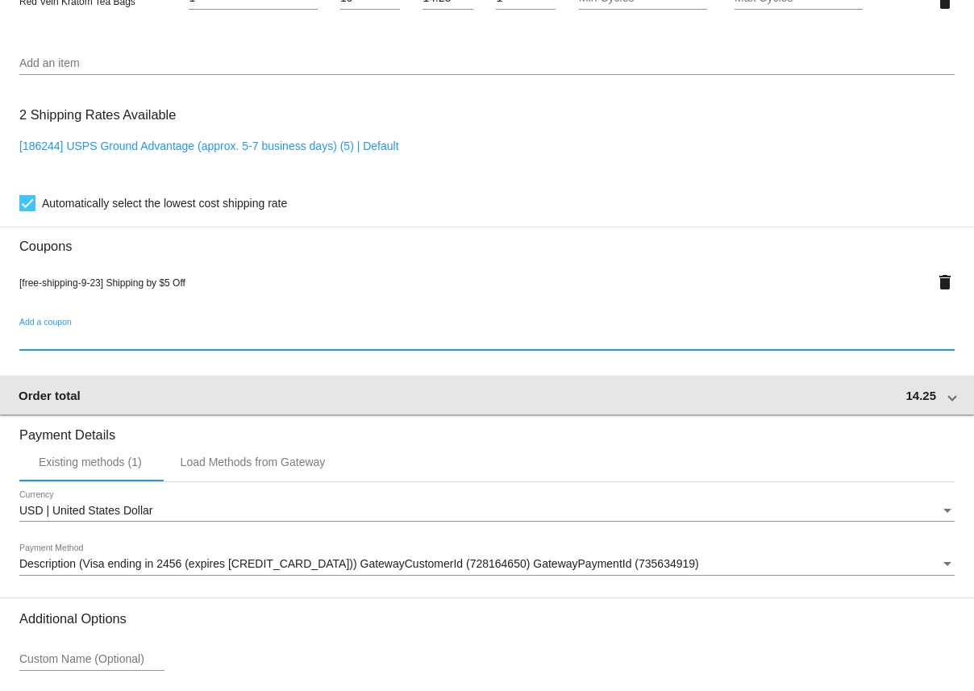
scroll to position [1202, 0]
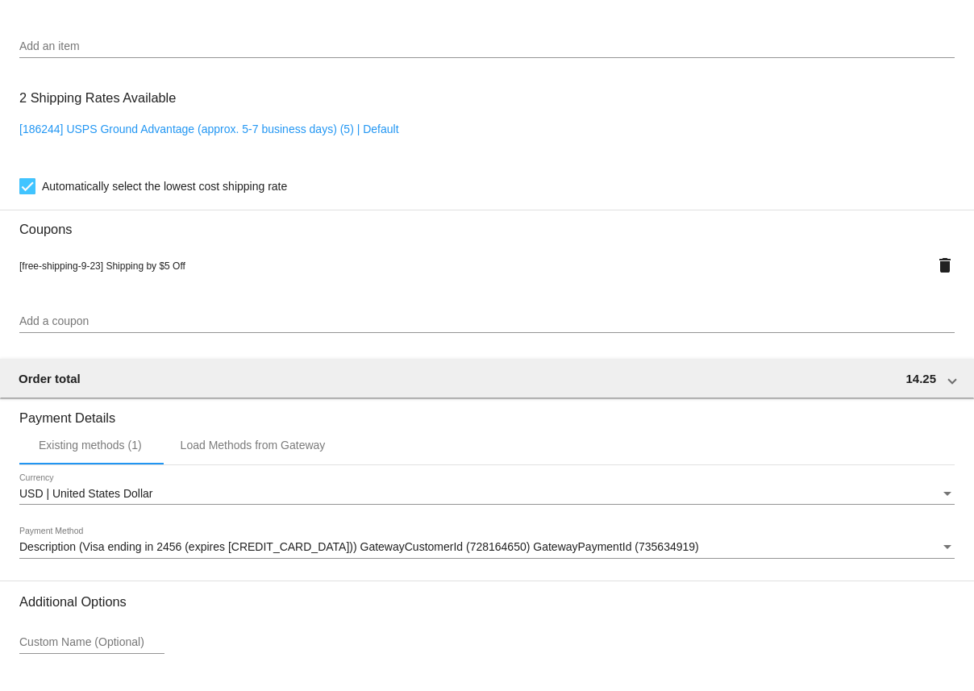
click at [194, 281] on div "[free-shipping-9-23] Shipping by $5 Off delete" at bounding box center [486, 265] width 935 height 32
click at [232, 325] on div "Add a coupon" at bounding box center [486, 317] width 935 height 31
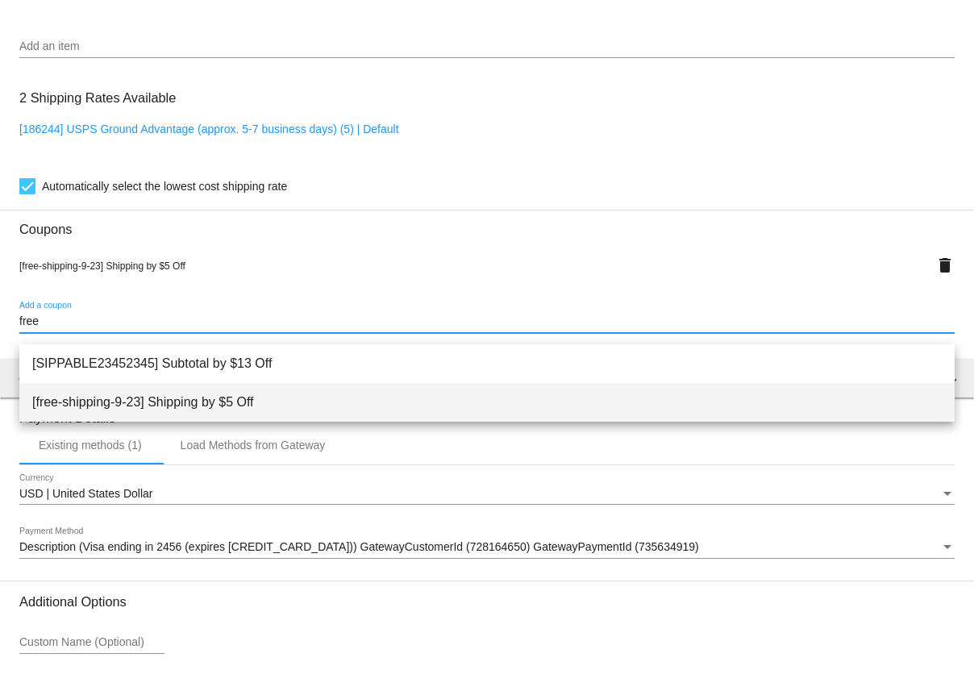
type input "free"
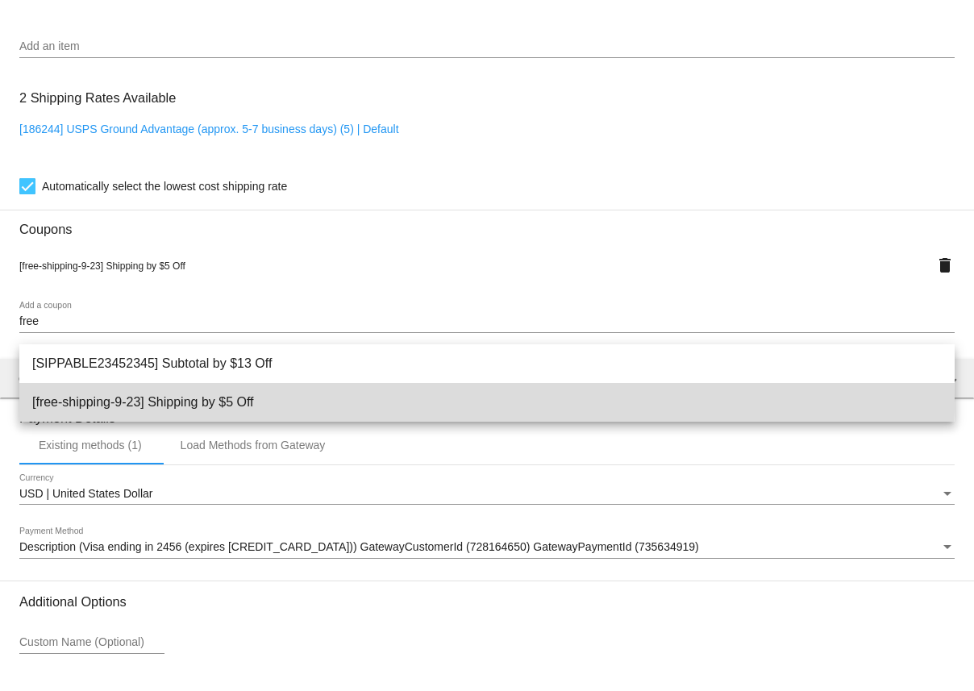
click at [187, 399] on span "[free-shipping-9-23] Shipping by $5 Off" at bounding box center [487, 402] width 910 height 39
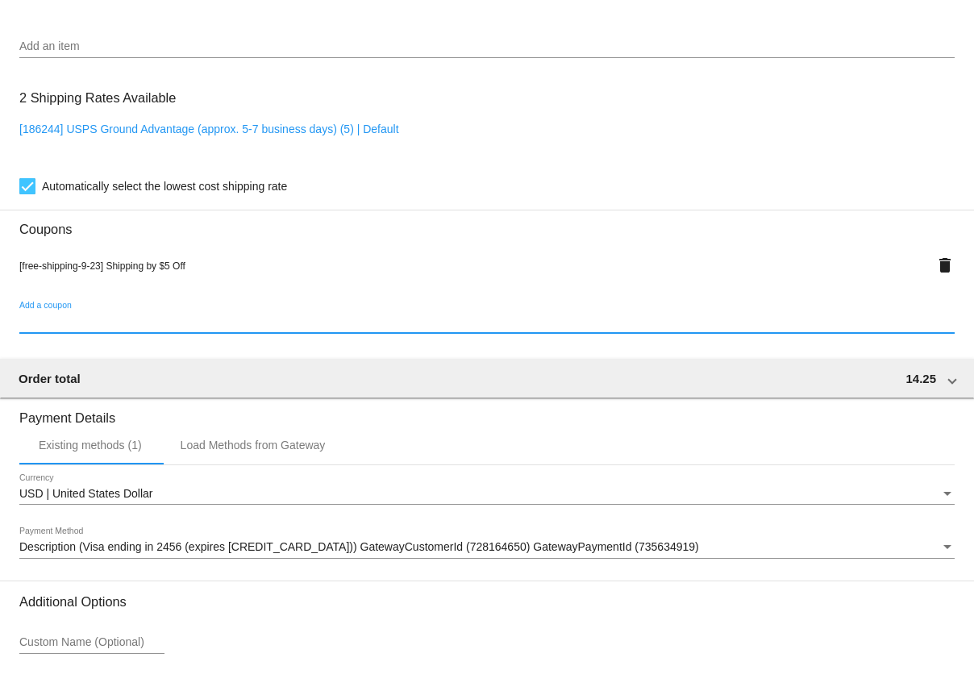
click at [163, 333] on div "Add a coupon" at bounding box center [486, 317] width 935 height 31
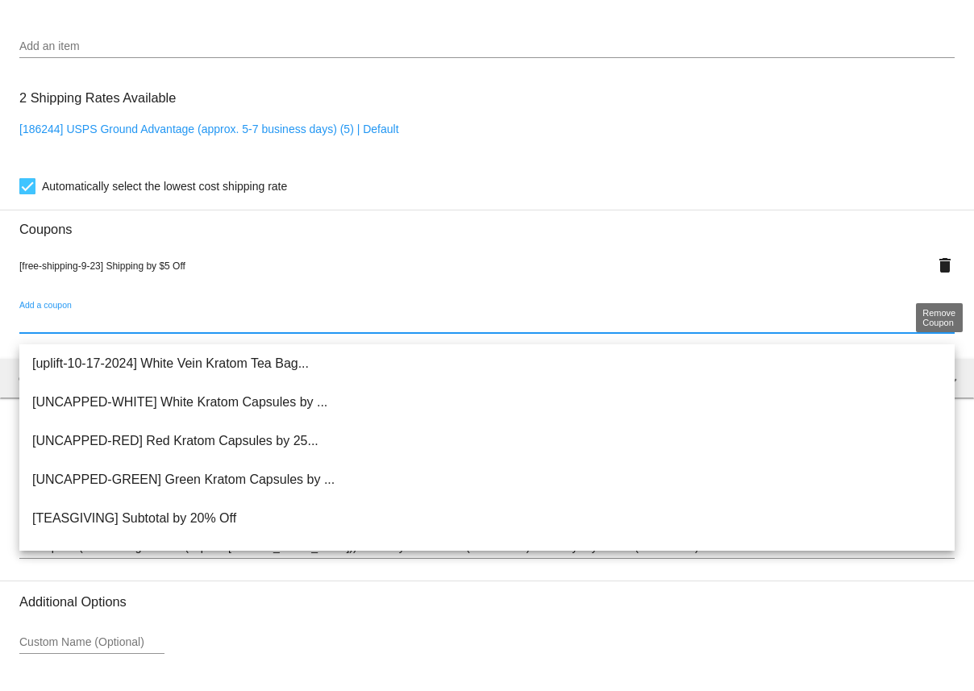
click at [944, 275] on mat-icon "delete" at bounding box center [944, 265] width 19 height 19
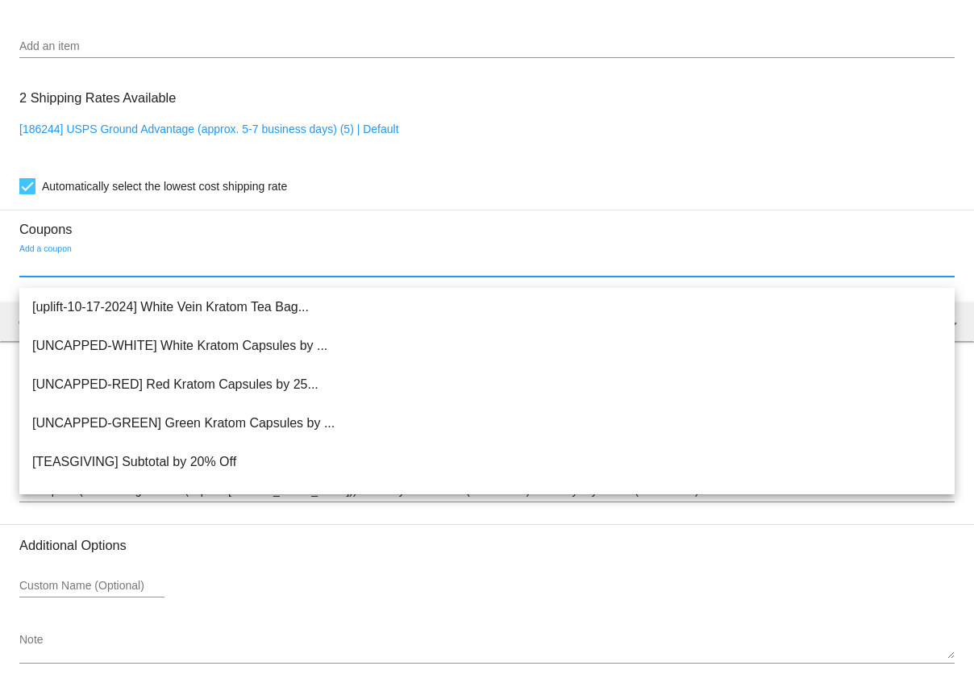
click at [257, 272] on input "Add a coupon" at bounding box center [486, 265] width 935 height 13
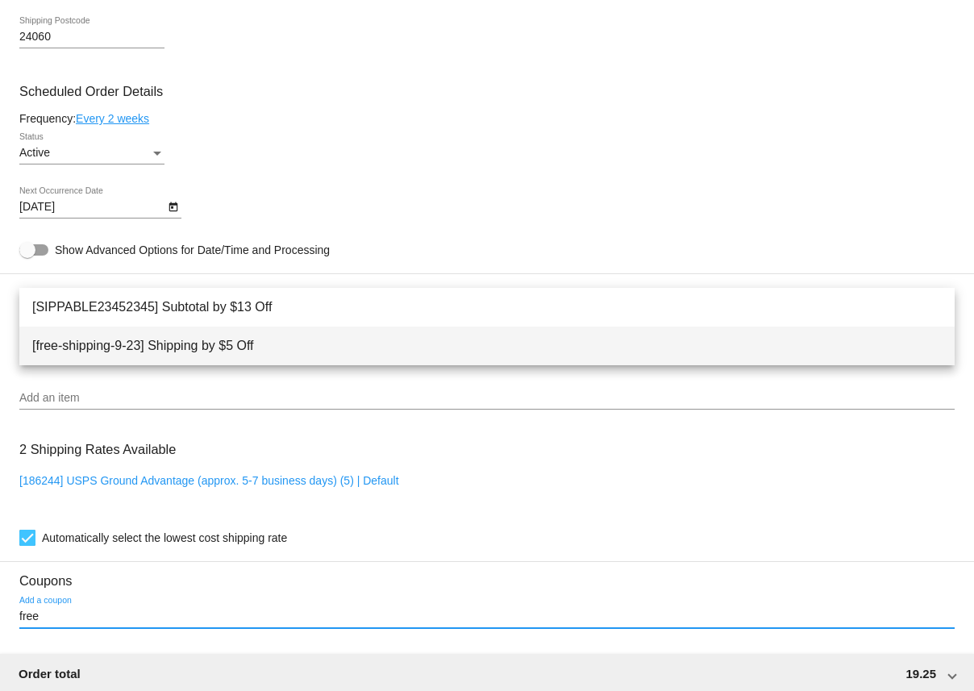
scroll to position [838, 0]
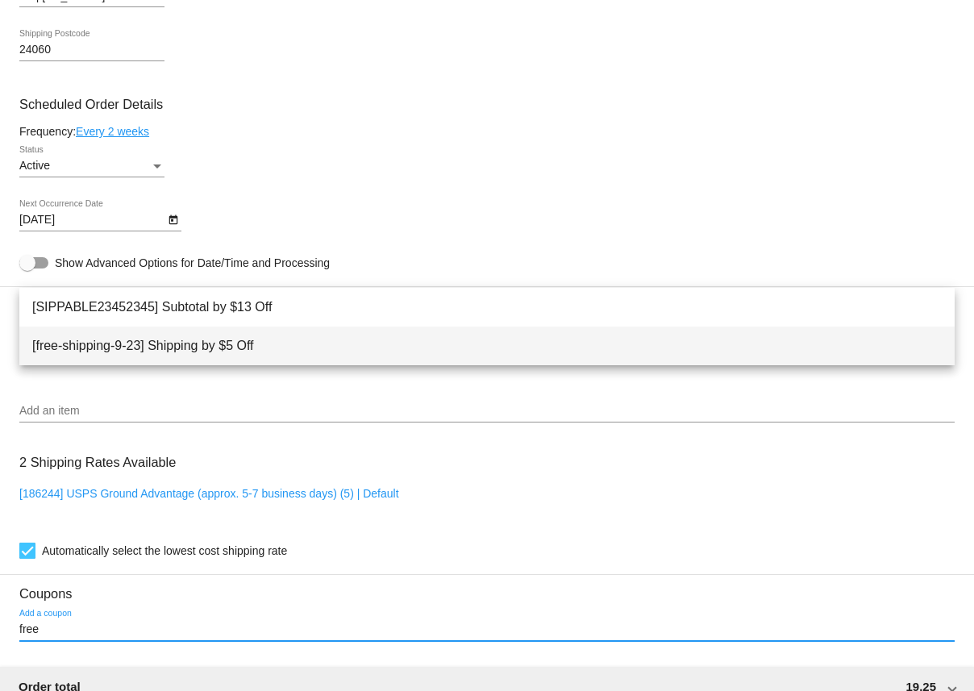
type input "free"
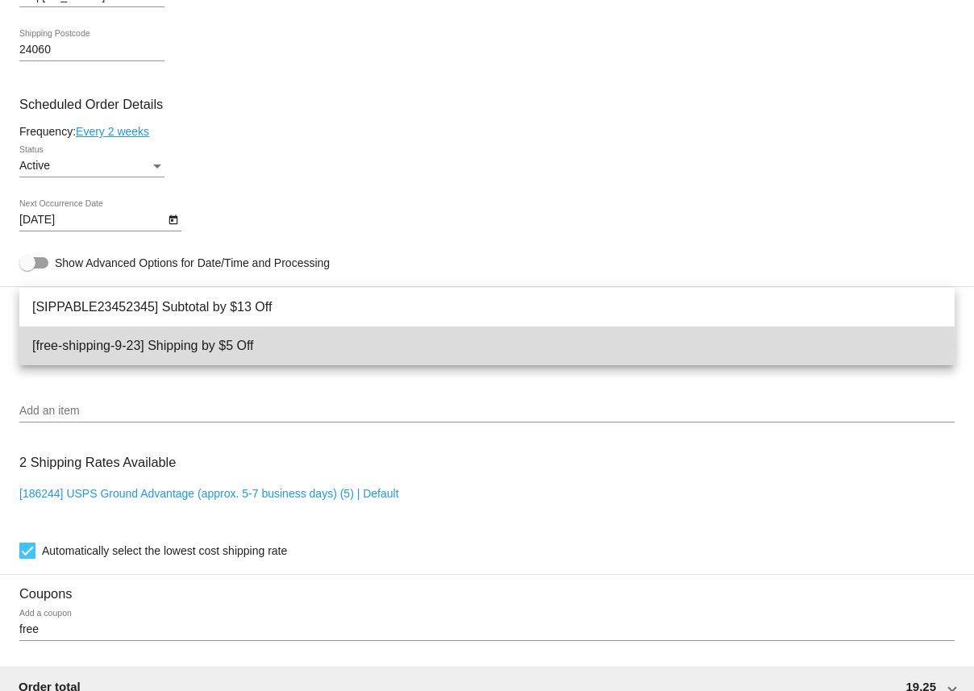
click at [204, 346] on span "[free-shipping-9-23] Shipping by $5 Off" at bounding box center [487, 346] width 910 height 39
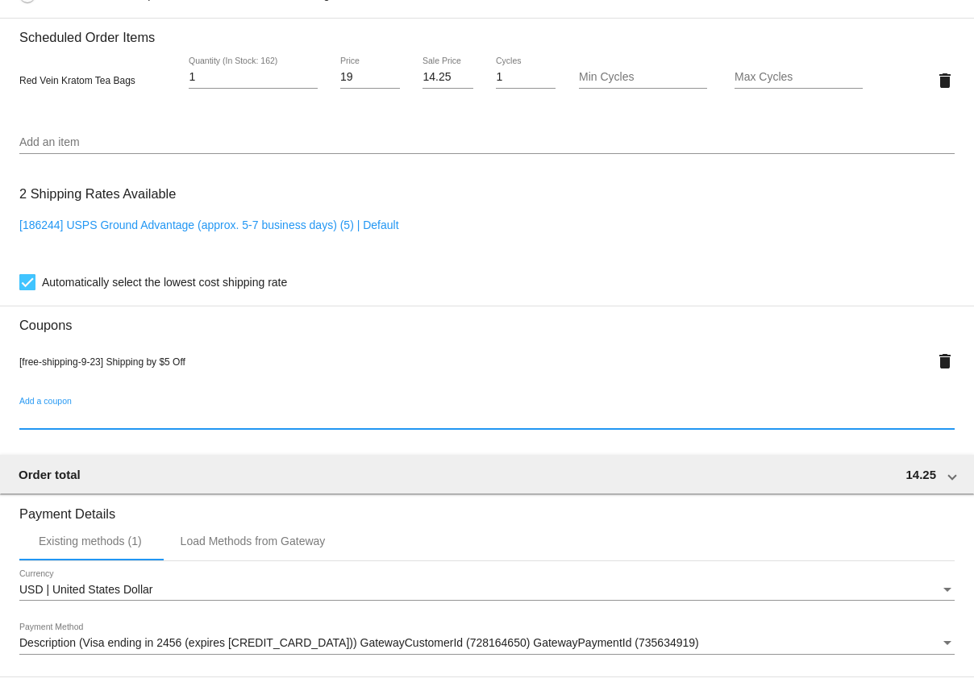
scroll to position [1111, 0]
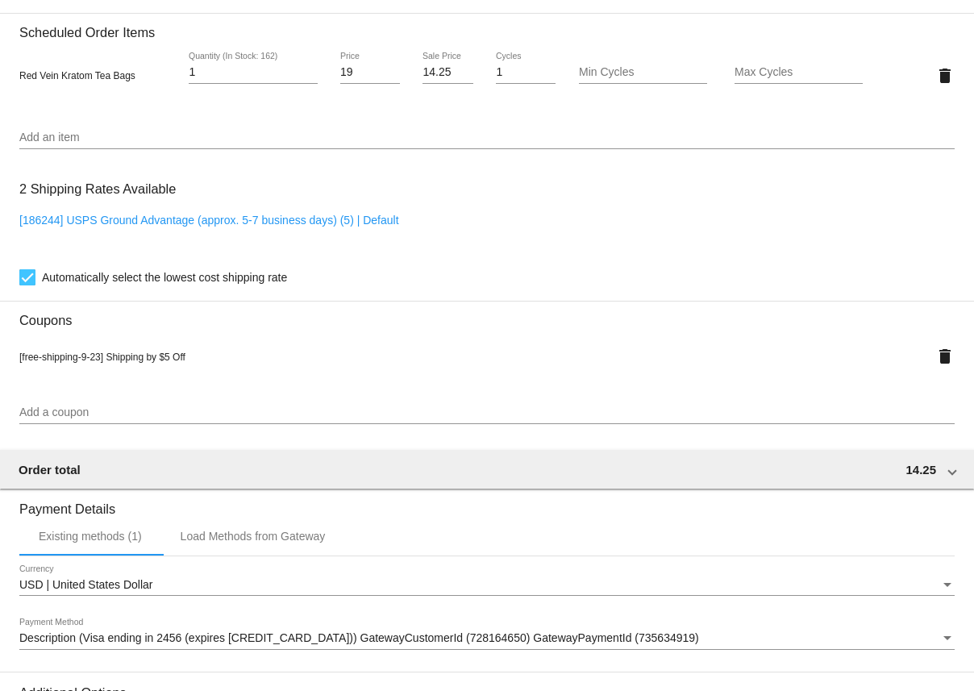
click at [5, 434] on mat-card "Customer 6688053: John Russell jmr_2413@hotmail.com Customer Shipping Enter Shi…" at bounding box center [487, 65] width 974 height 1669
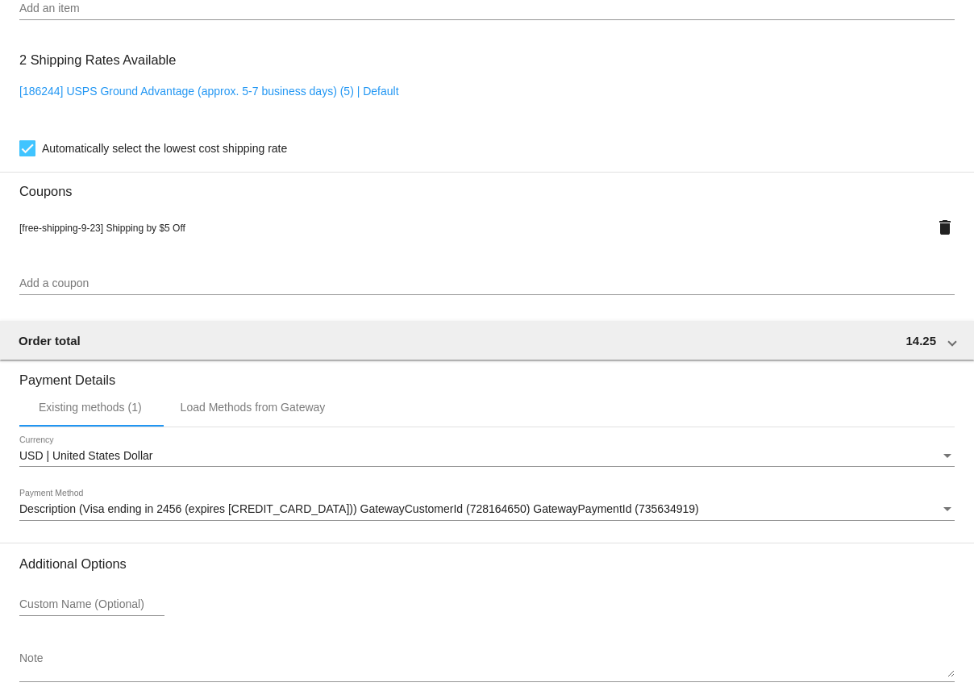
scroll to position [1334, 0]
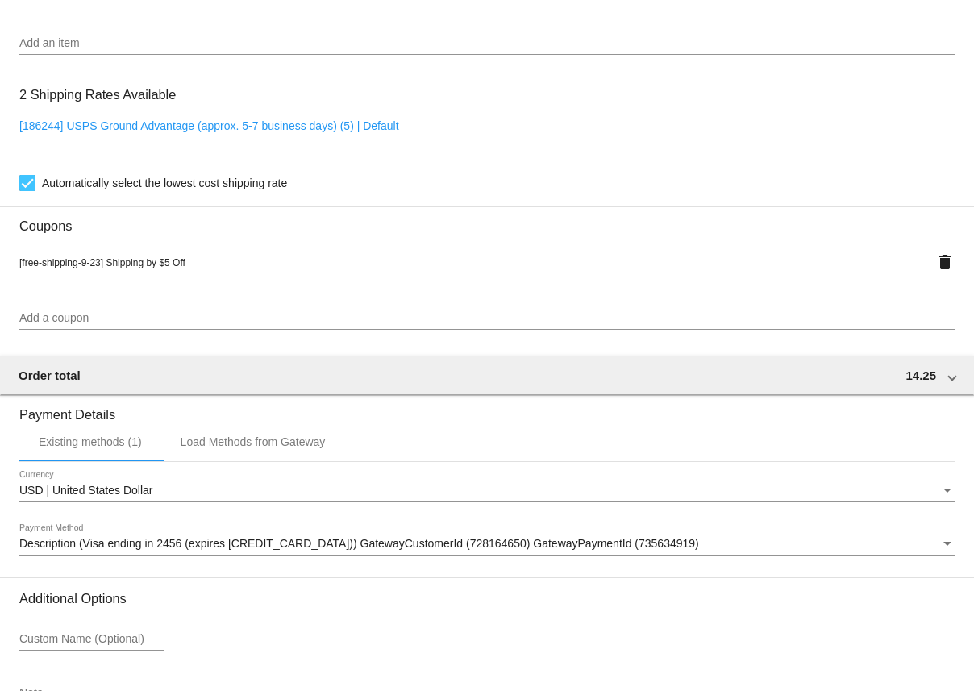
scroll to position [1213, 0]
